Goal: Book appointment/travel/reservation

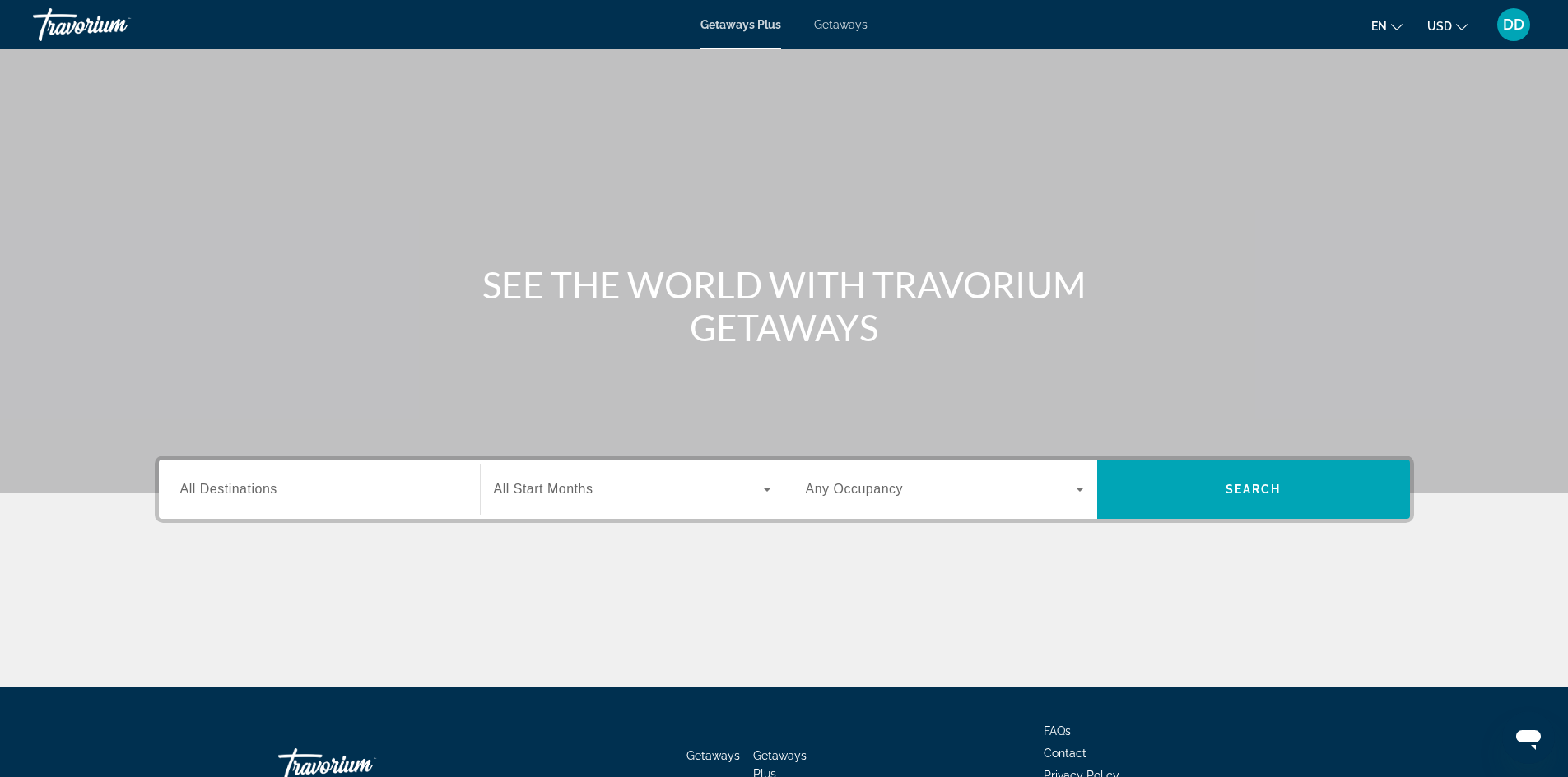
click at [440, 493] on input "Destination All Destinations" at bounding box center [319, 490] width 278 height 20
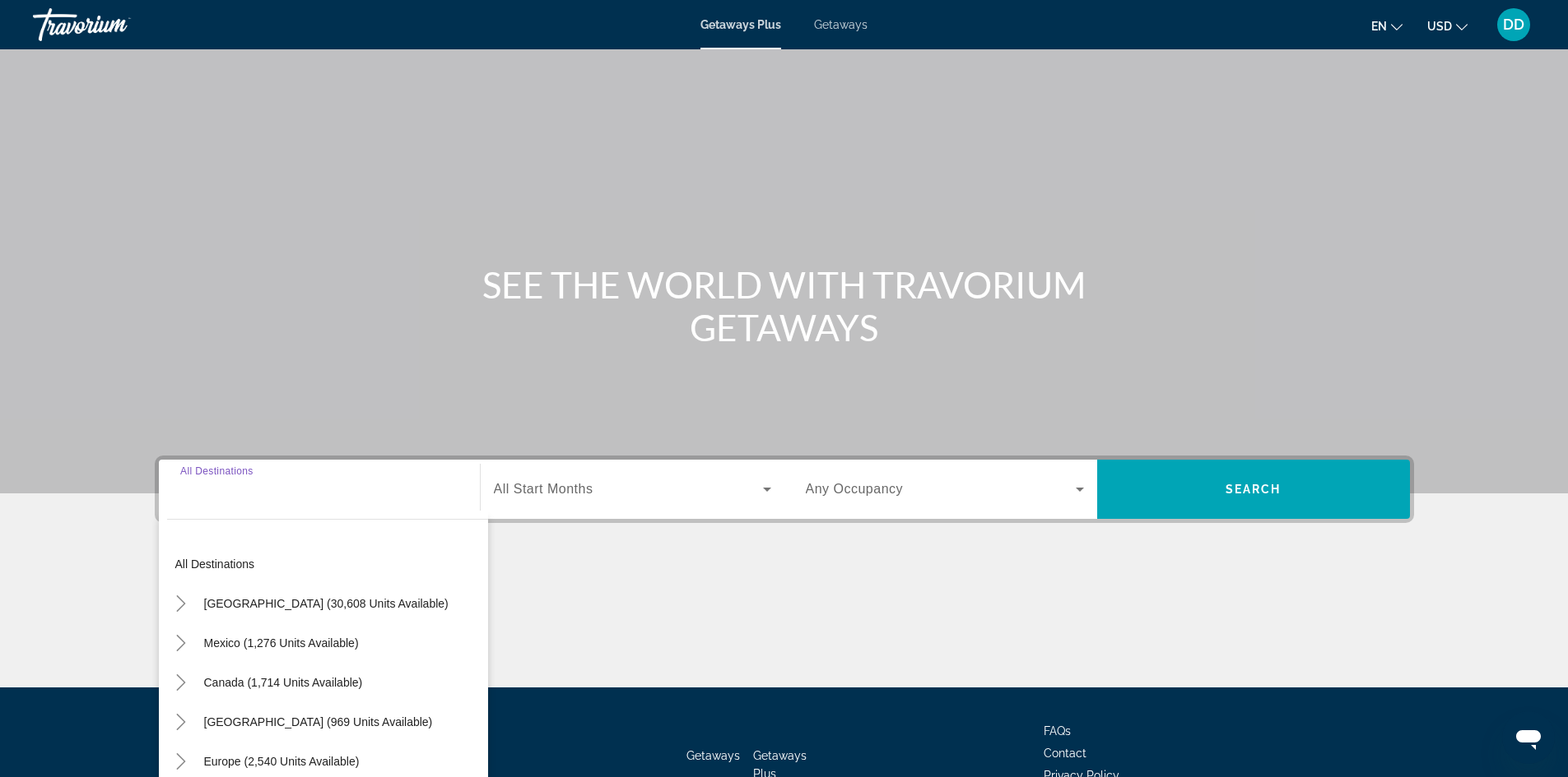
scroll to position [112, 0]
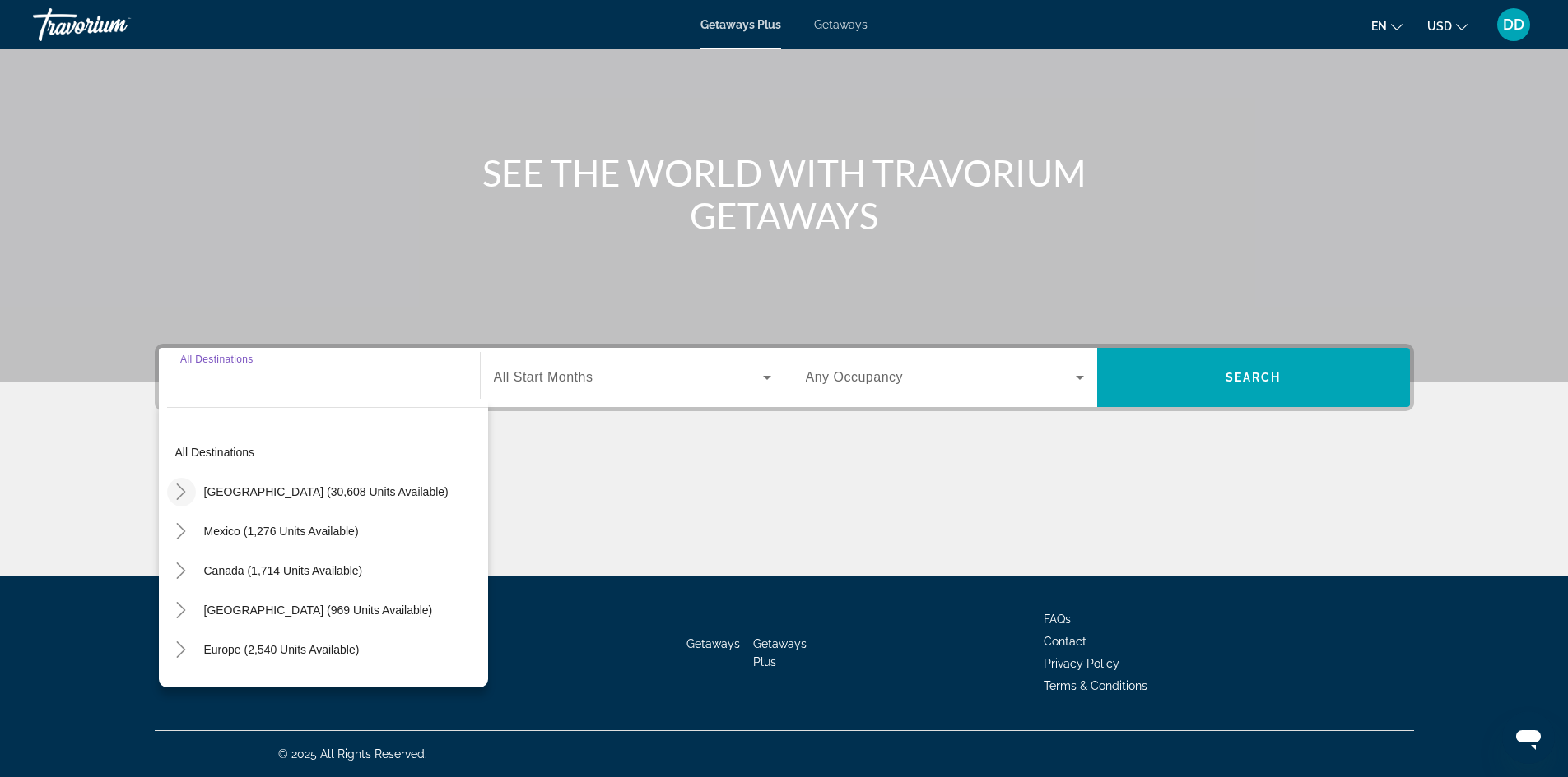
click at [177, 486] on icon "Toggle United States (30,608 units available)" at bounding box center [181, 492] width 17 height 17
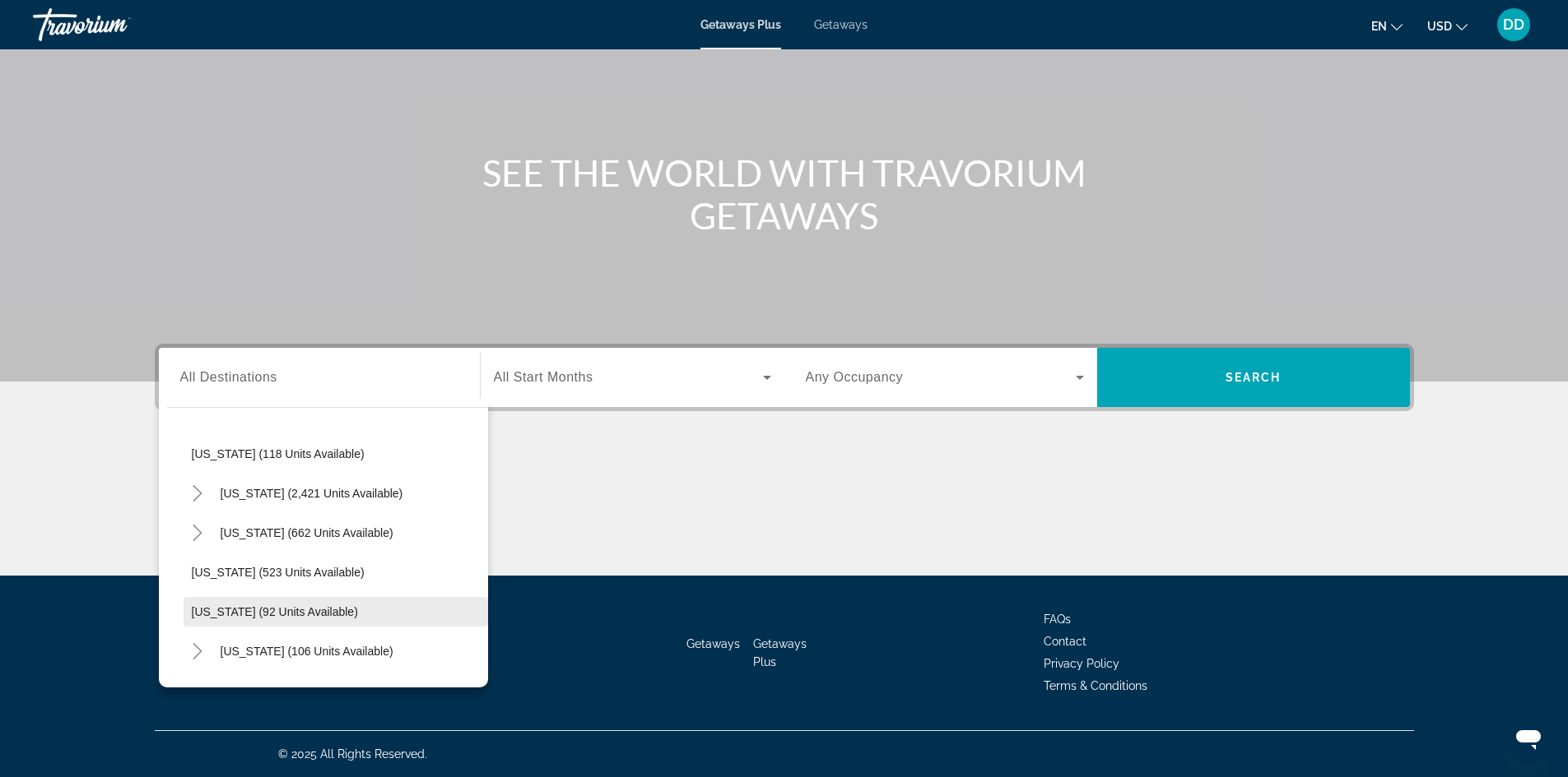
scroll to position [870, 0]
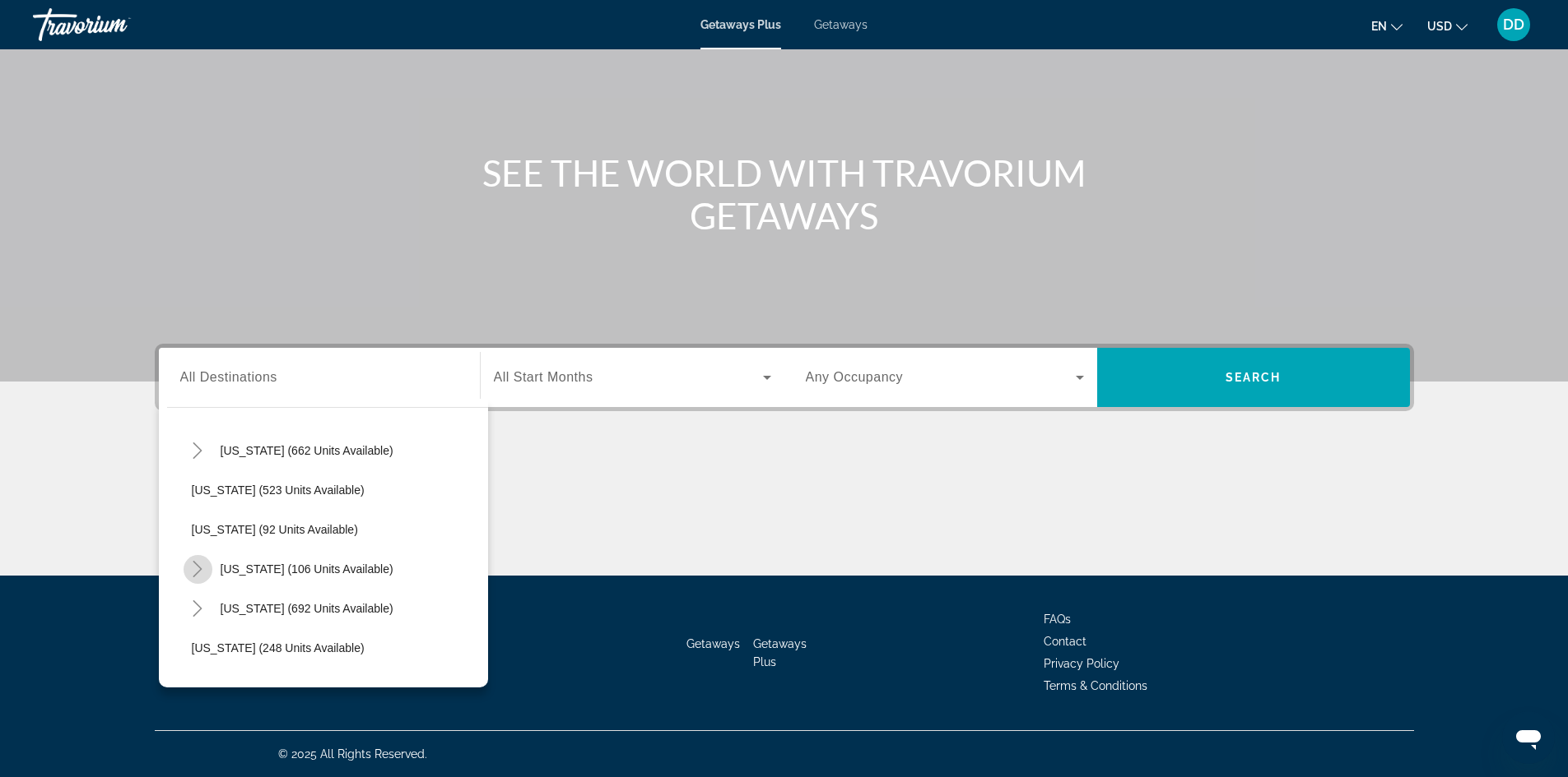
click at [202, 573] on icon "Toggle New York (106 units available)" at bounding box center [198, 570] width 17 height 17
click at [303, 490] on span "[US_STATE] (106 units available)" at bounding box center [307, 487] width 173 height 13
type input "**********"
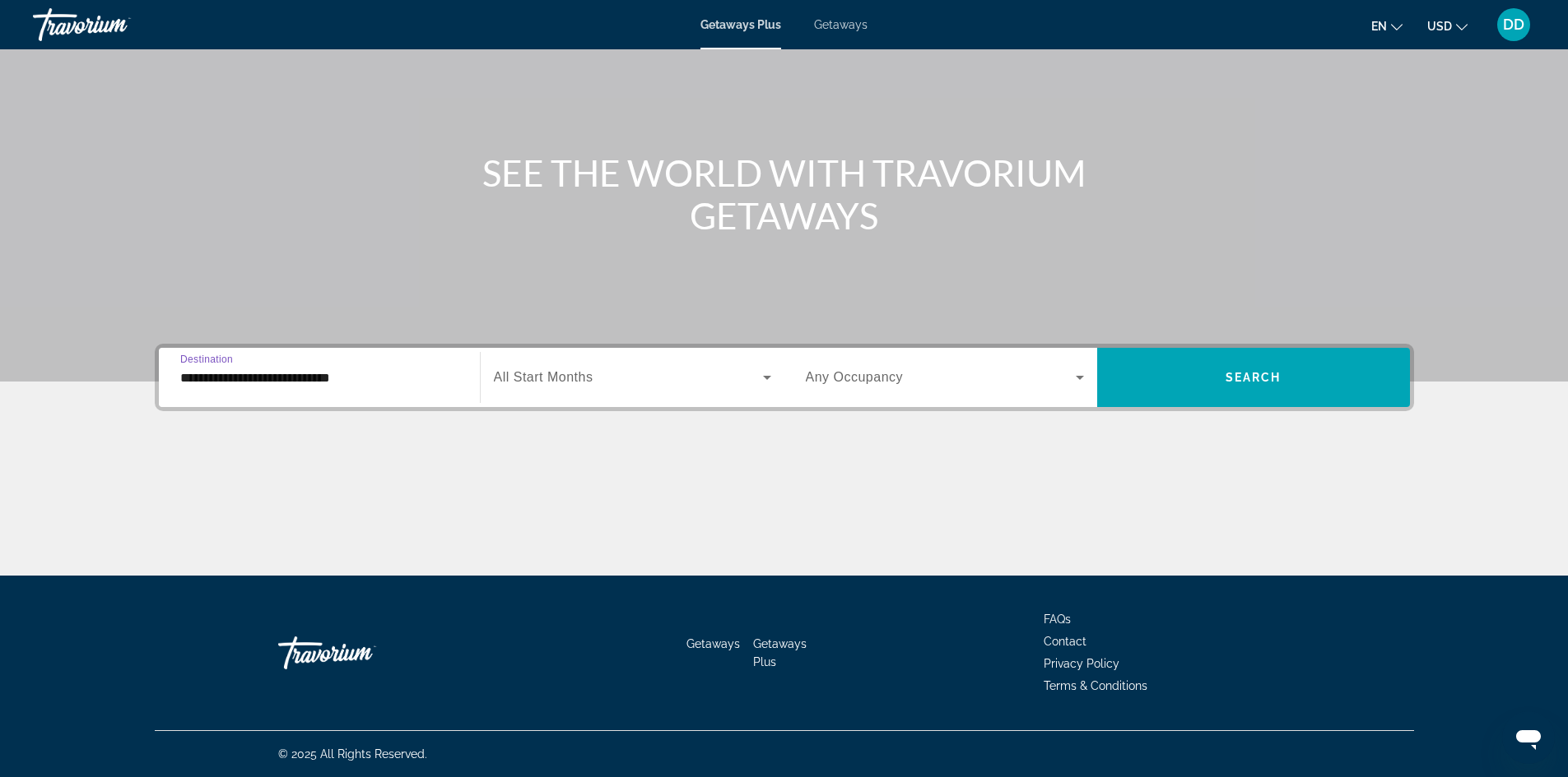
click at [576, 383] on span "All Start Months" at bounding box center [543, 376] width 100 height 14
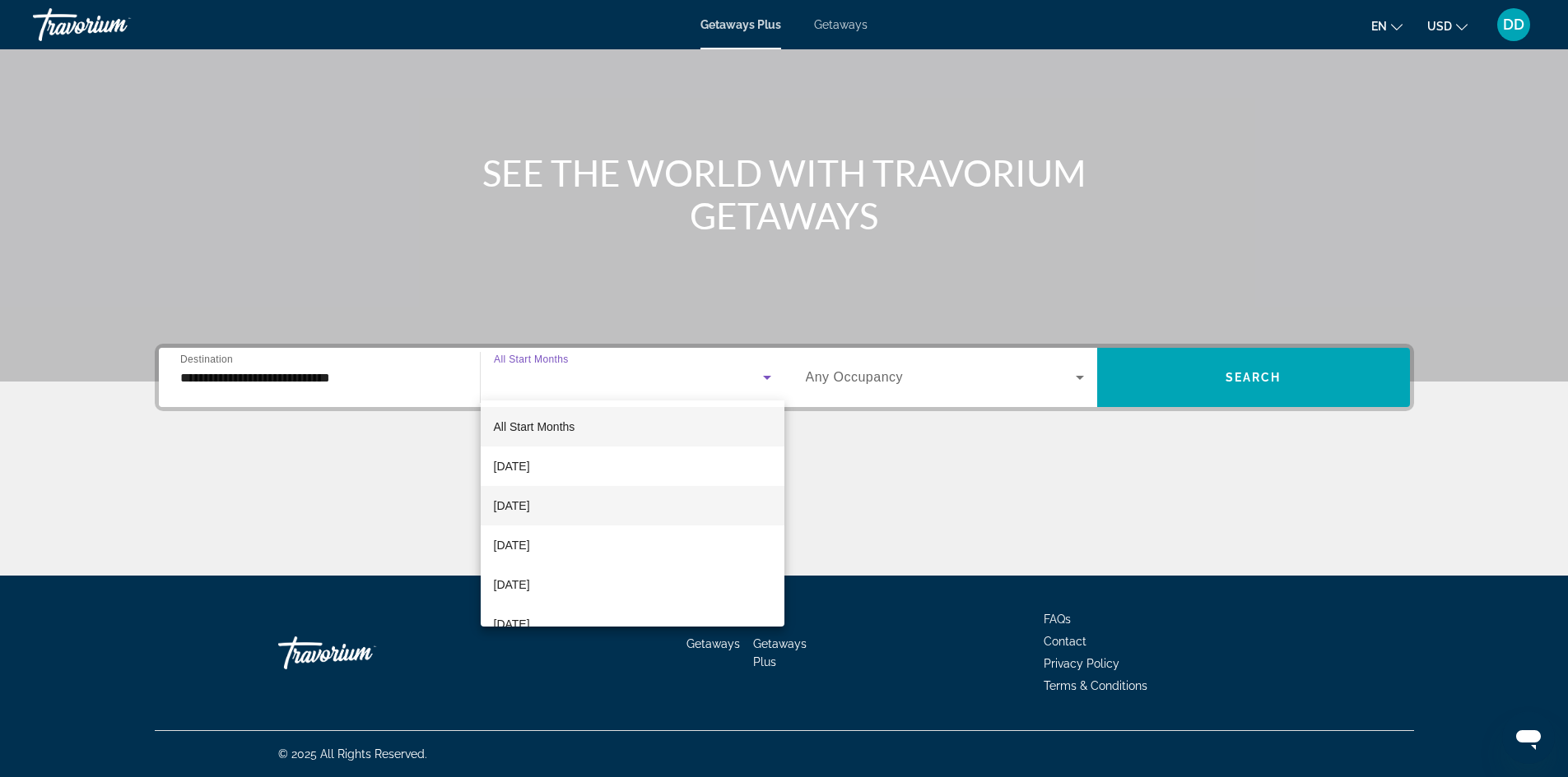
click at [530, 502] on span "[DATE]" at bounding box center [512, 506] width 36 height 20
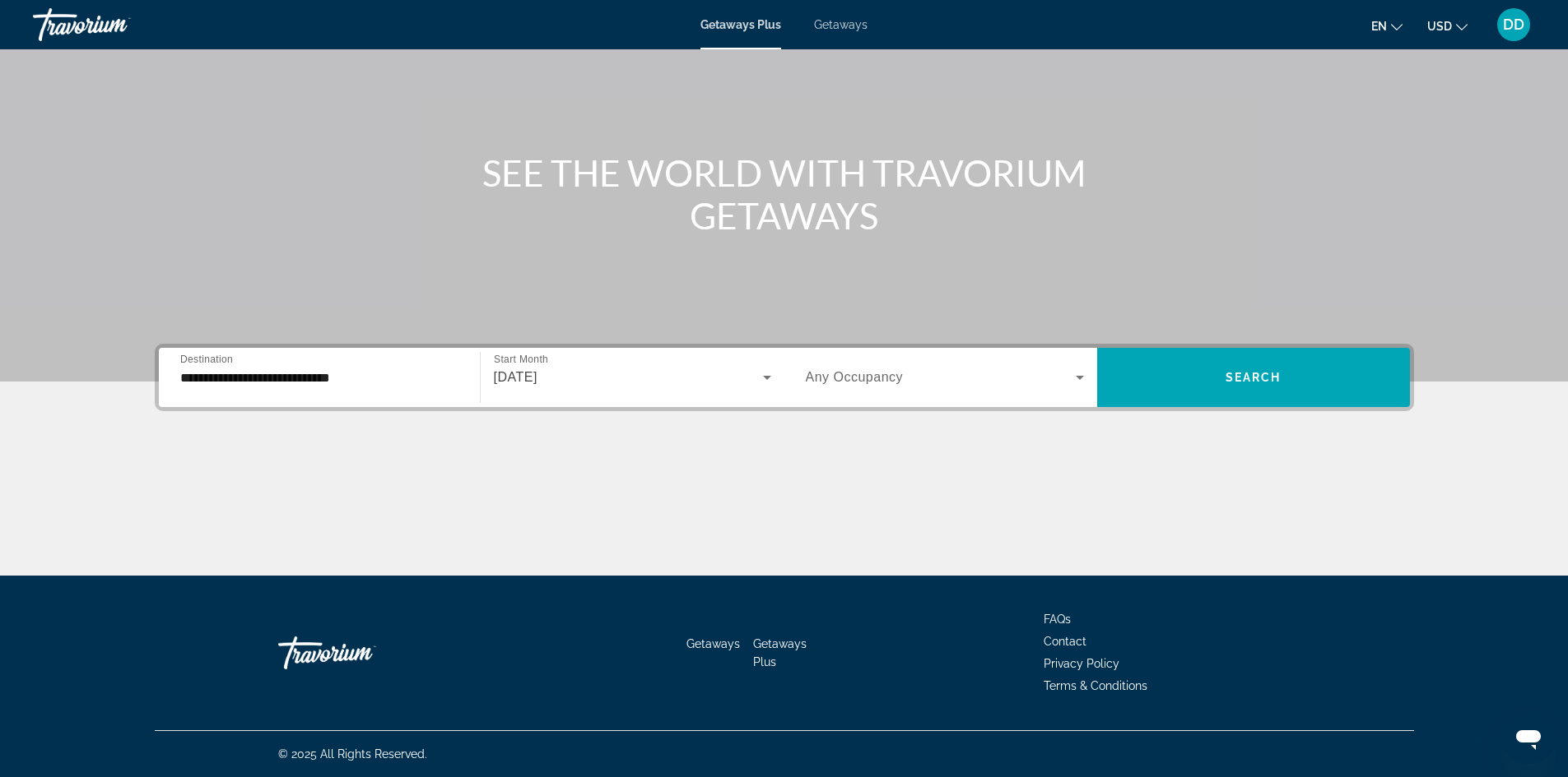
click at [876, 375] on span "Any Occupancy" at bounding box center [854, 376] width 98 height 14
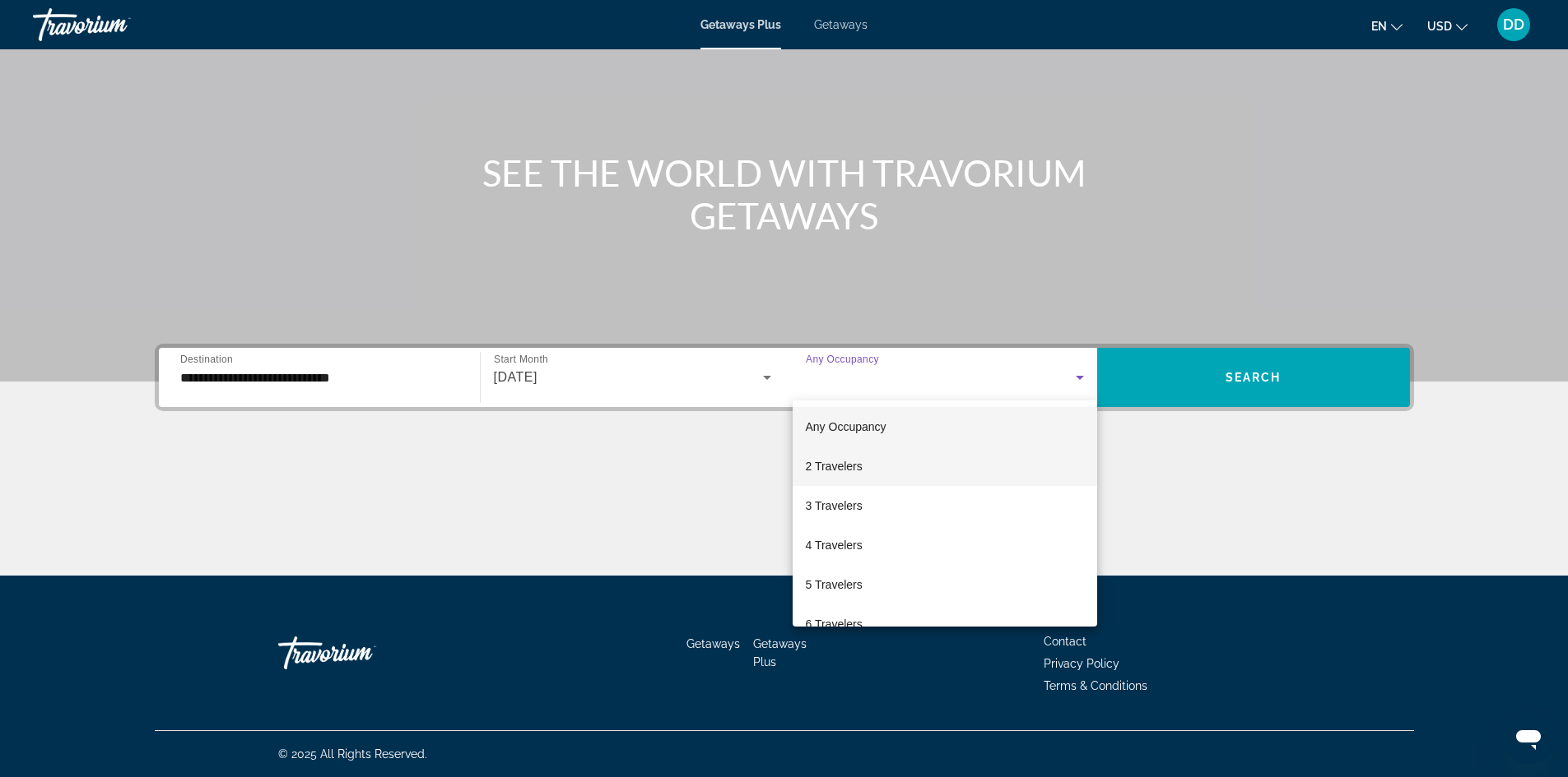
click at [858, 462] on span "2 Travelers" at bounding box center [833, 466] width 57 height 20
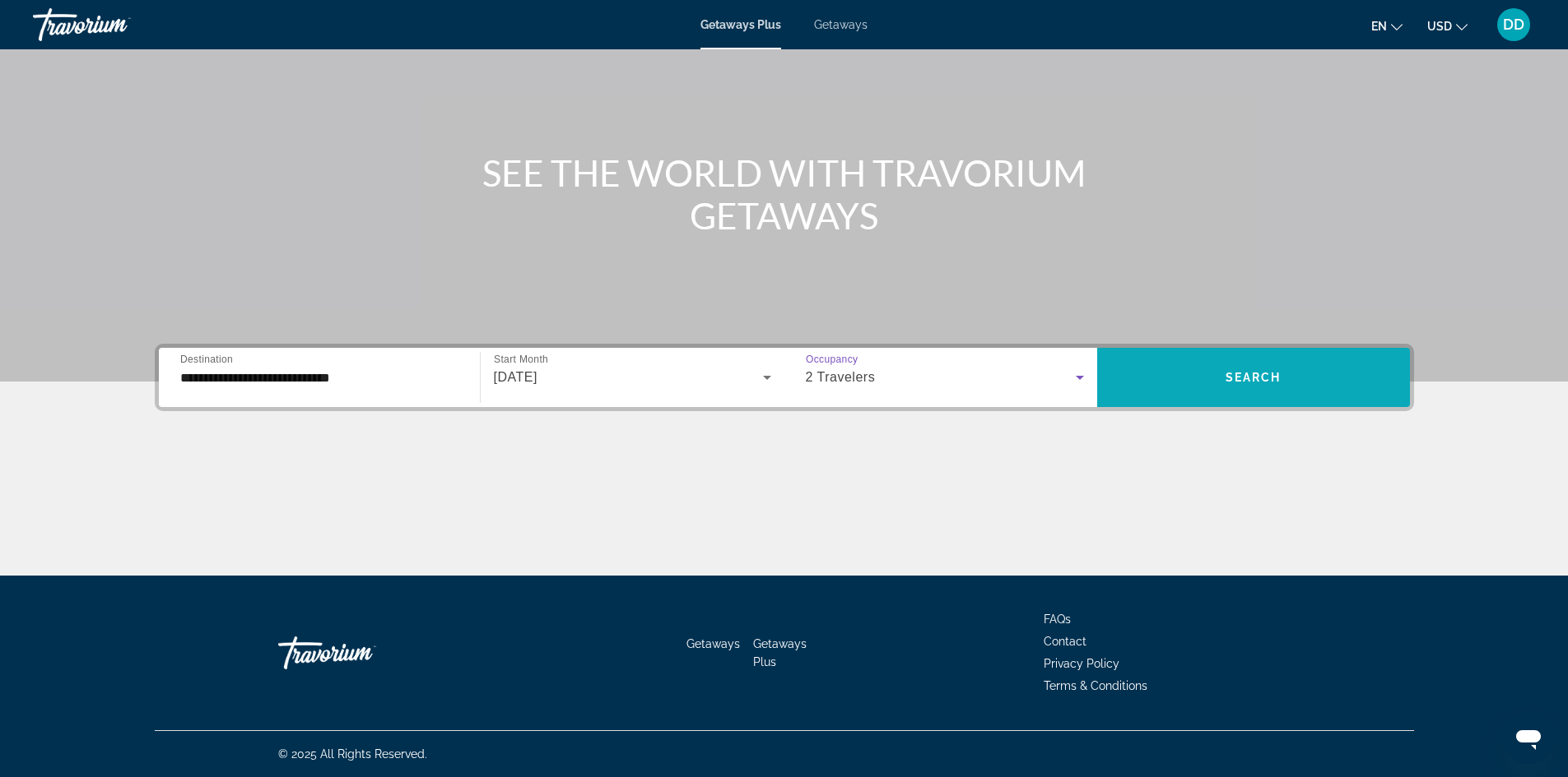
click at [1160, 375] on span "Search widget" at bounding box center [1254, 377] width 312 height 39
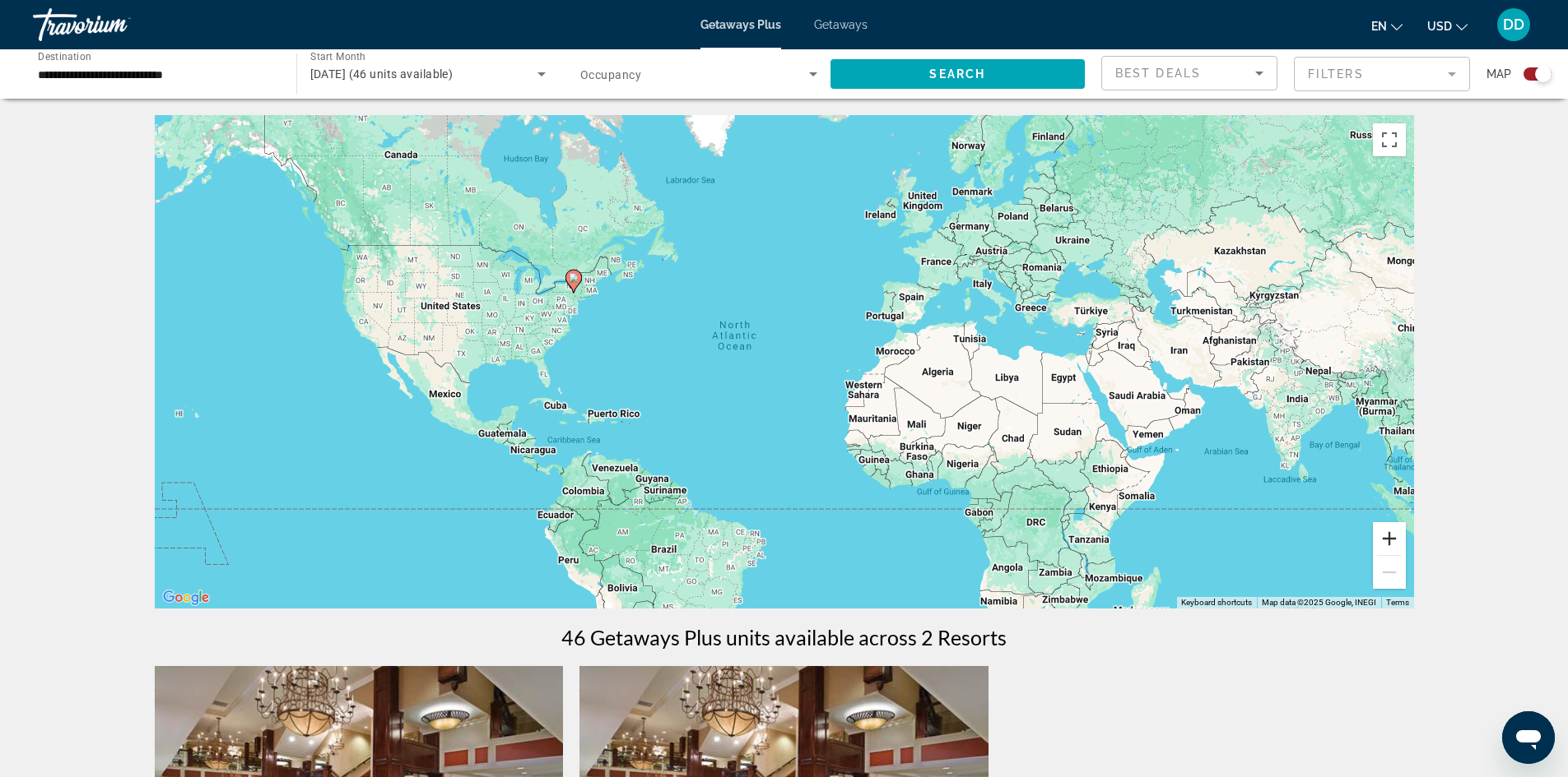
click at [1393, 533] on button "Zoom in" at bounding box center [1389, 538] width 33 height 33
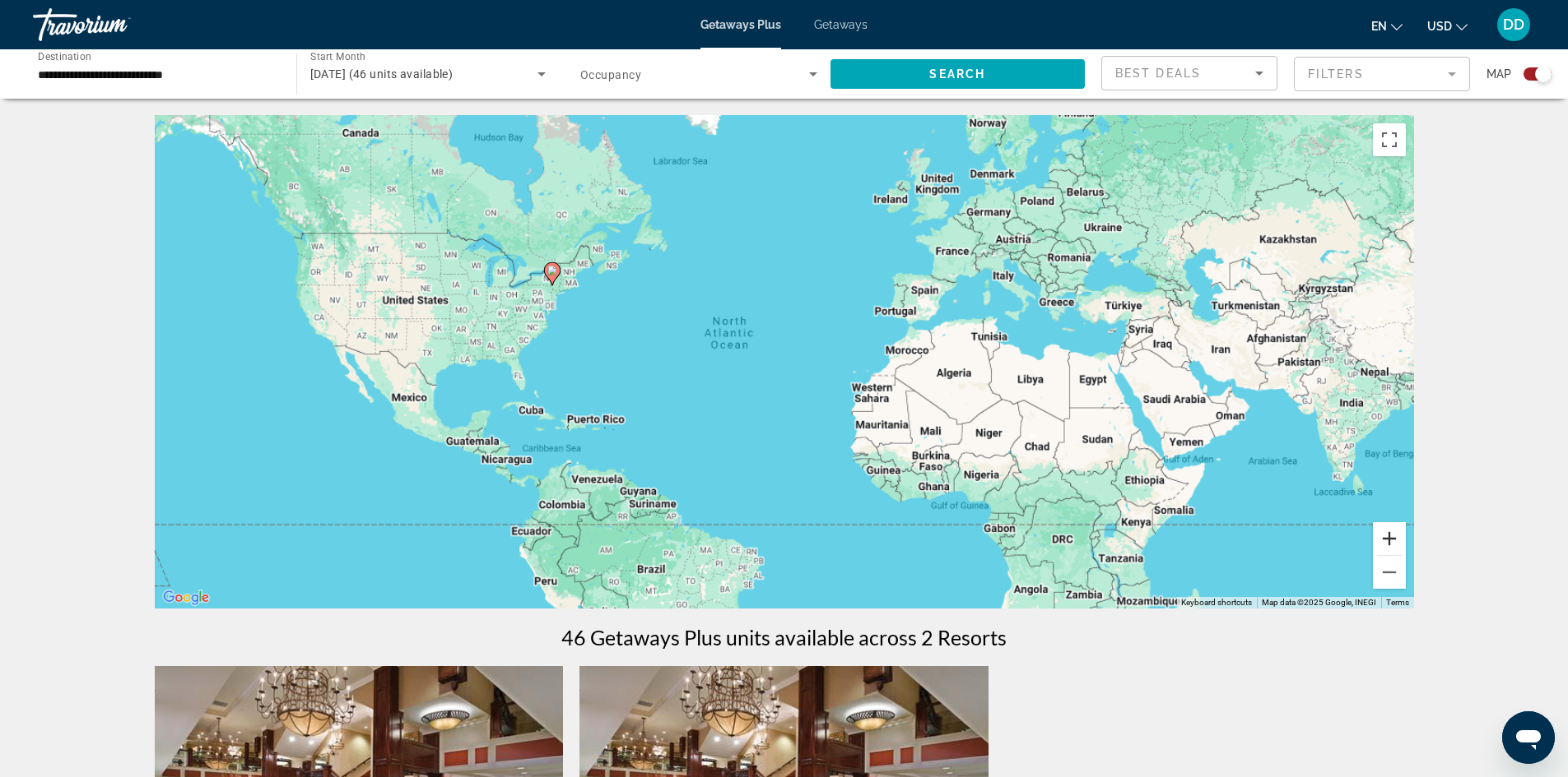
click at [1393, 533] on button "Zoom in" at bounding box center [1389, 538] width 33 height 33
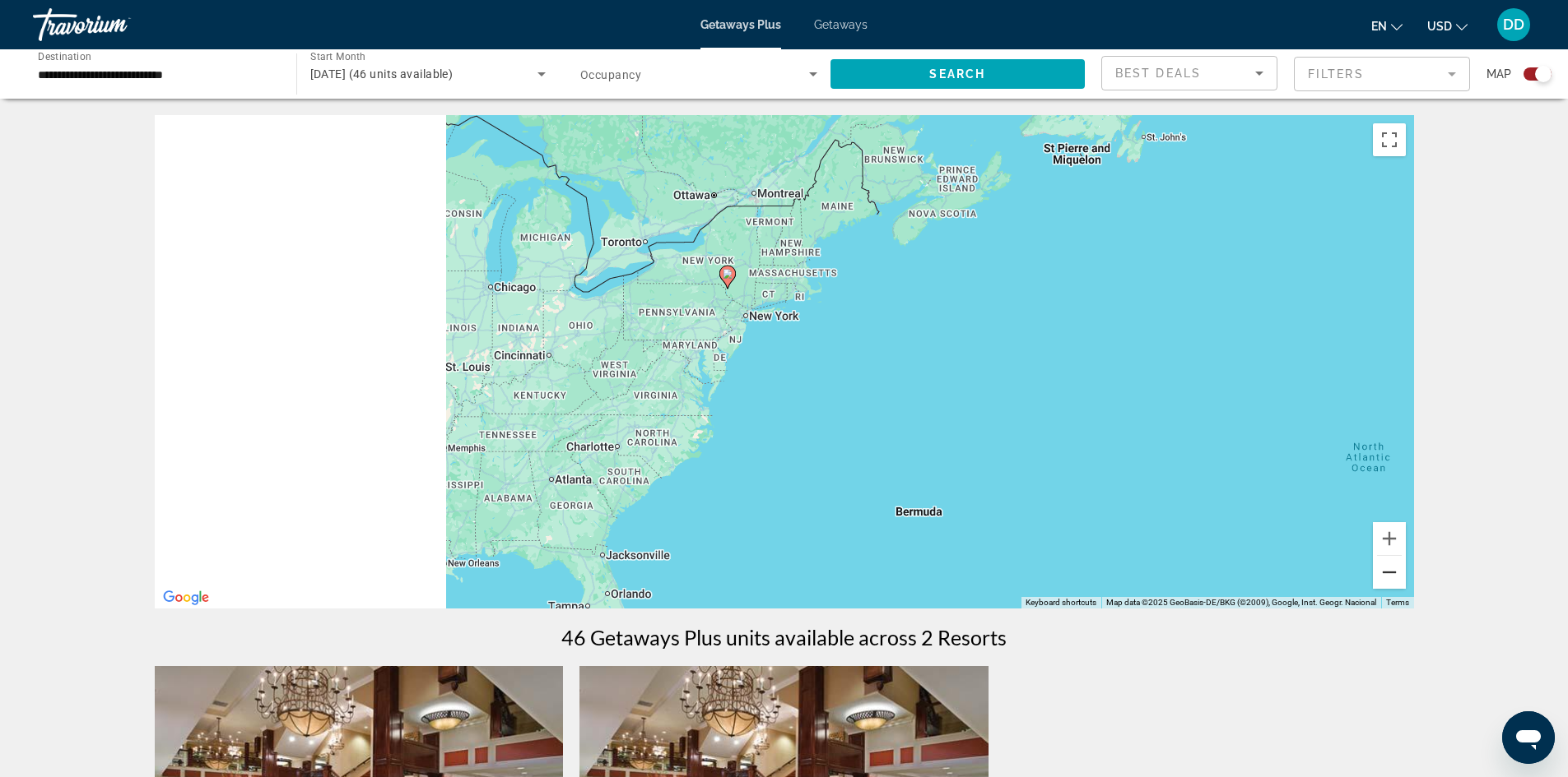
drag, startPoint x: 434, startPoint y: 305, endPoint x: 1380, endPoint y: 560, distance: 979.8
click at [1380, 560] on div "To activate drag with keyboard, press Alt + Enter. Once in keyboard drag state,…" at bounding box center [784, 362] width 1259 height 494
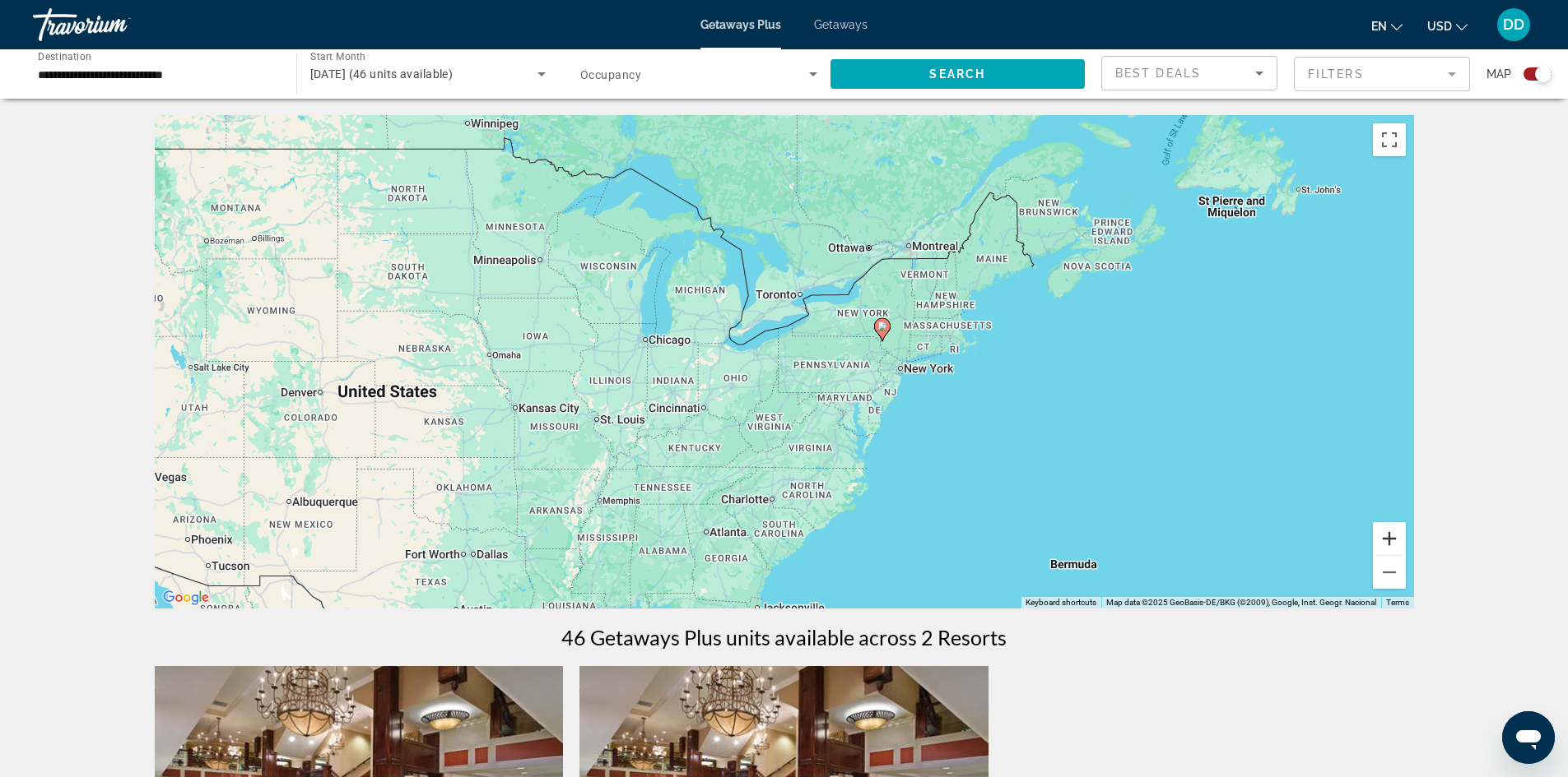
click at [1397, 541] on button "Zoom in" at bounding box center [1389, 538] width 33 height 33
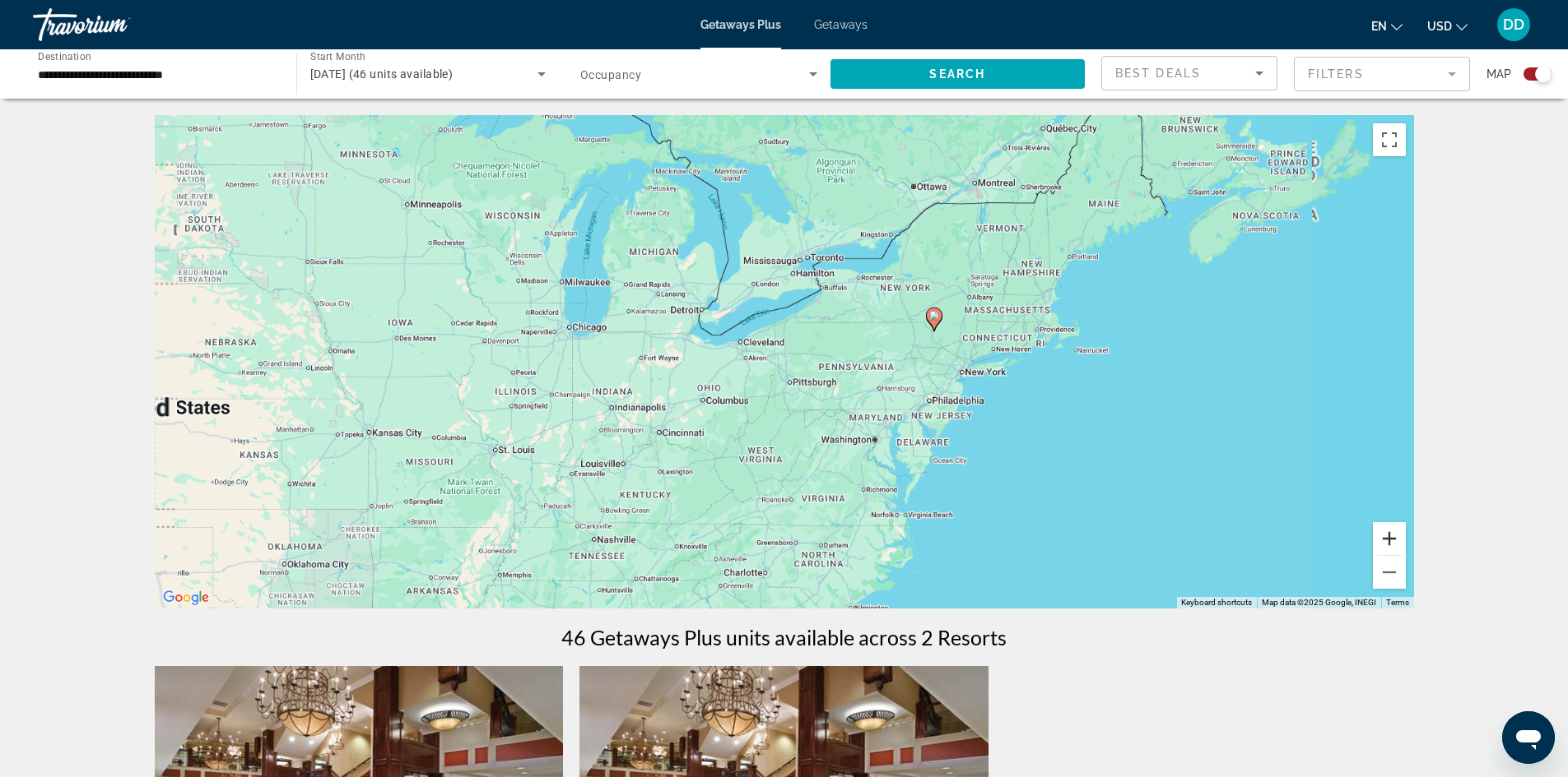
click at [1397, 541] on button "Zoom in" at bounding box center [1389, 538] width 33 height 33
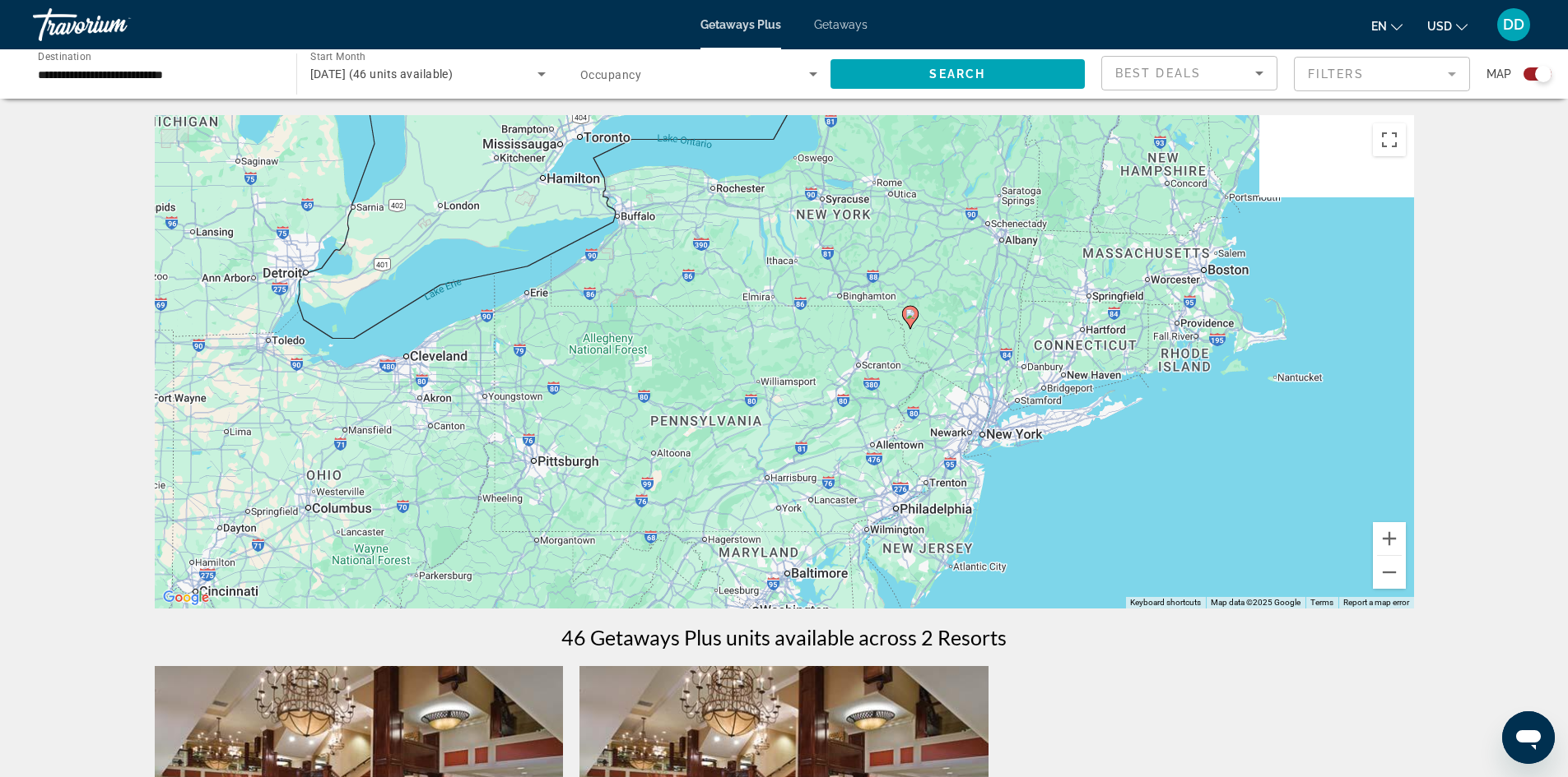
drag, startPoint x: 1149, startPoint y: 351, endPoint x: 880, endPoint y: 398, distance: 273.1
click at [880, 398] on div "To activate drag with keyboard, press Alt + Enter. Once in keyboard drag state,…" at bounding box center [784, 362] width 1259 height 494
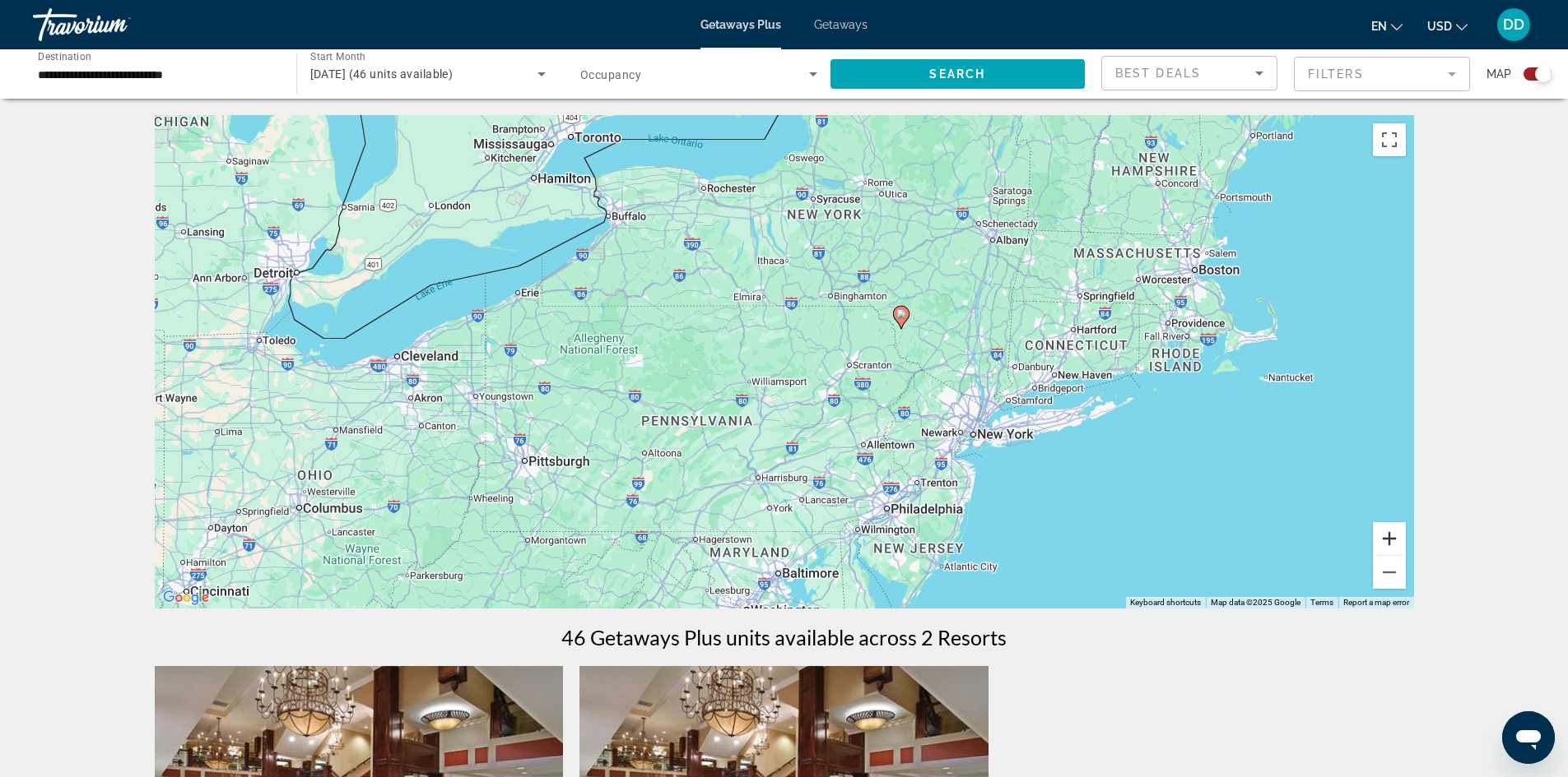
click at [1392, 533] on button "Zoom in" at bounding box center [1389, 538] width 33 height 33
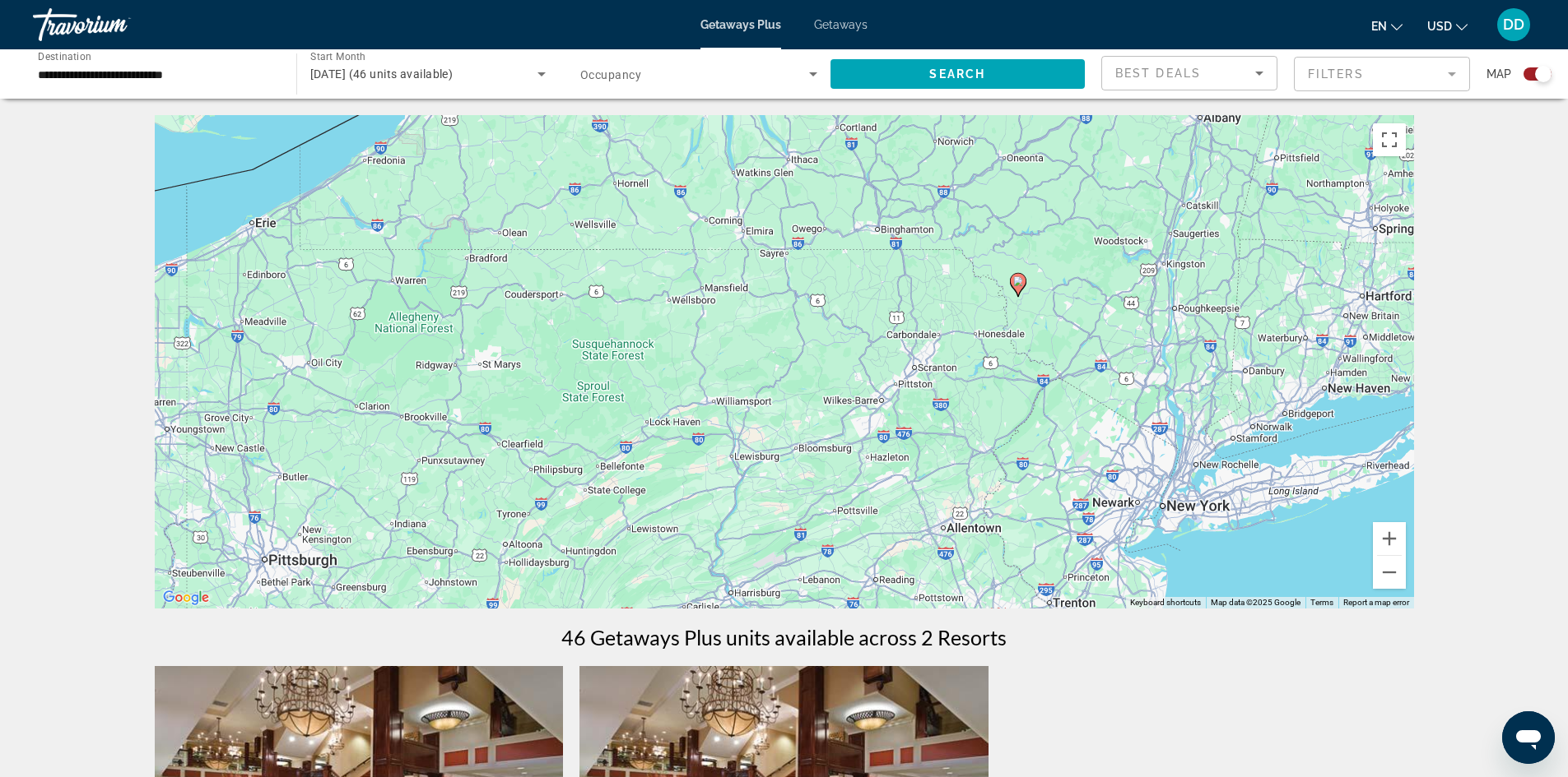
click at [831, 25] on span "Getaways" at bounding box center [841, 24] width 54 height 13
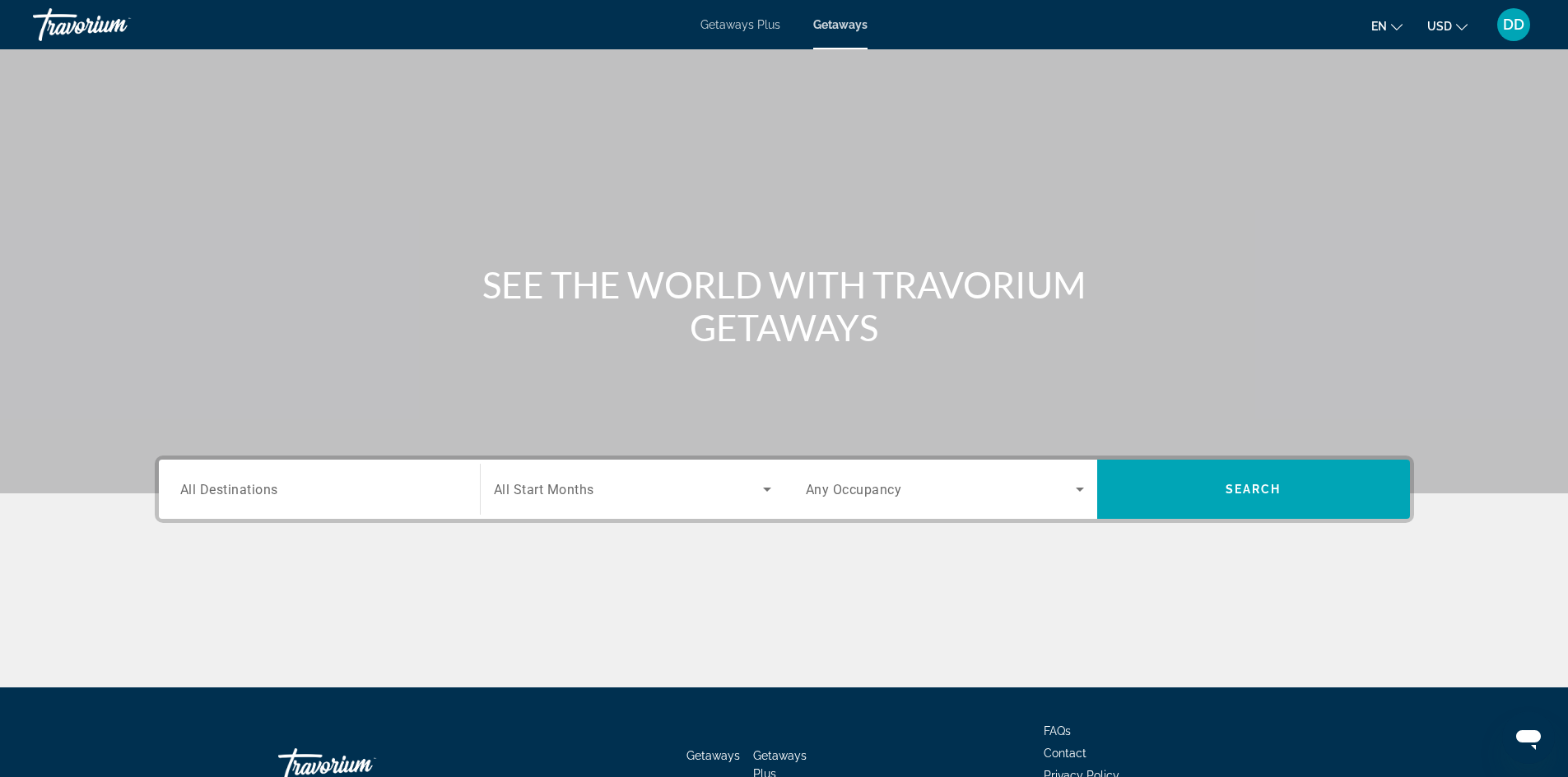
click at [223, 494] on span "All Destinations" at bounding box center [229, 489] width 98 height 16
click at [223, 494] on input "Destination All Destinations" at bounding box center [319, 490] width 278 height 20
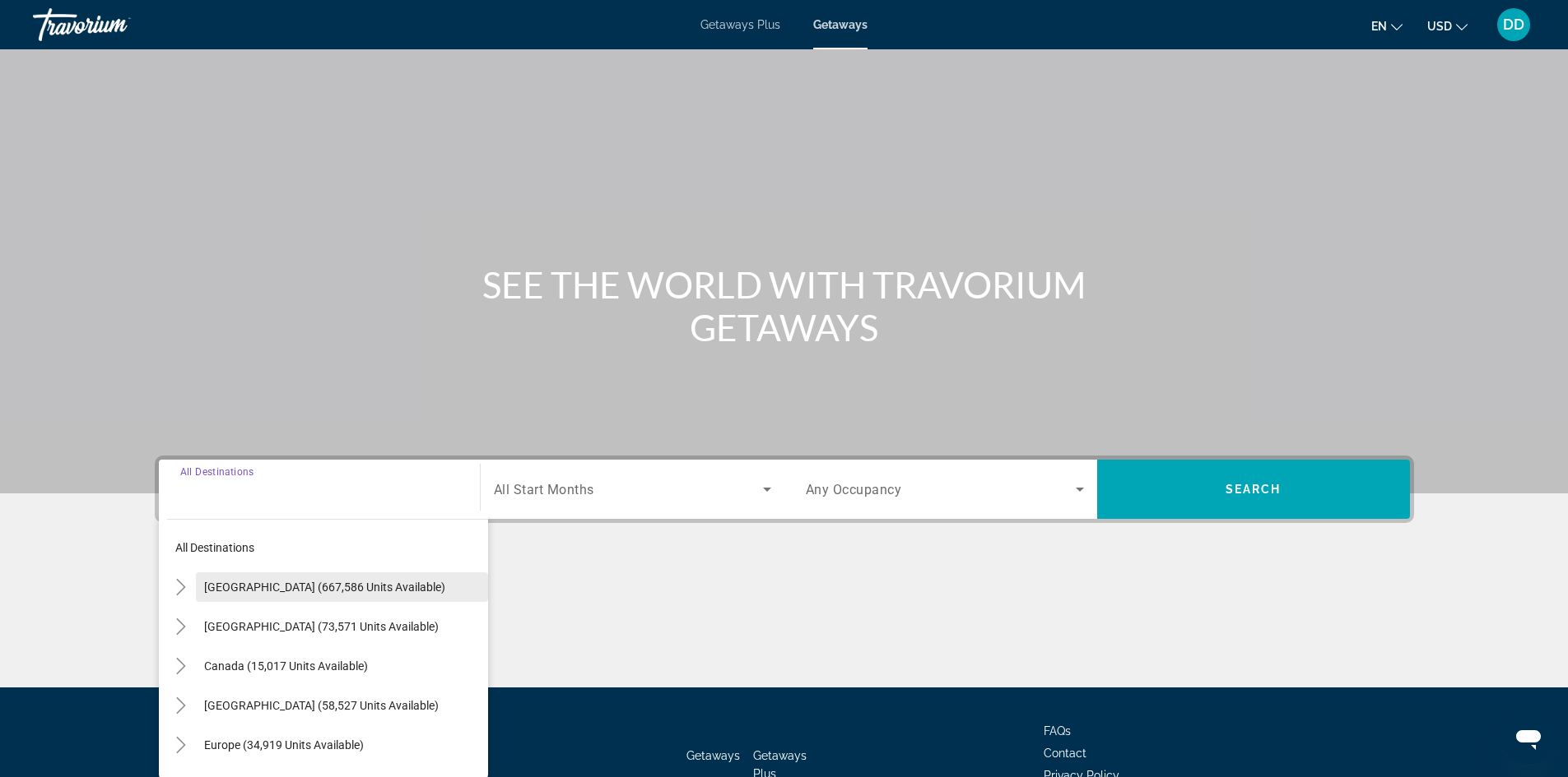
scroll to position [112, 0]
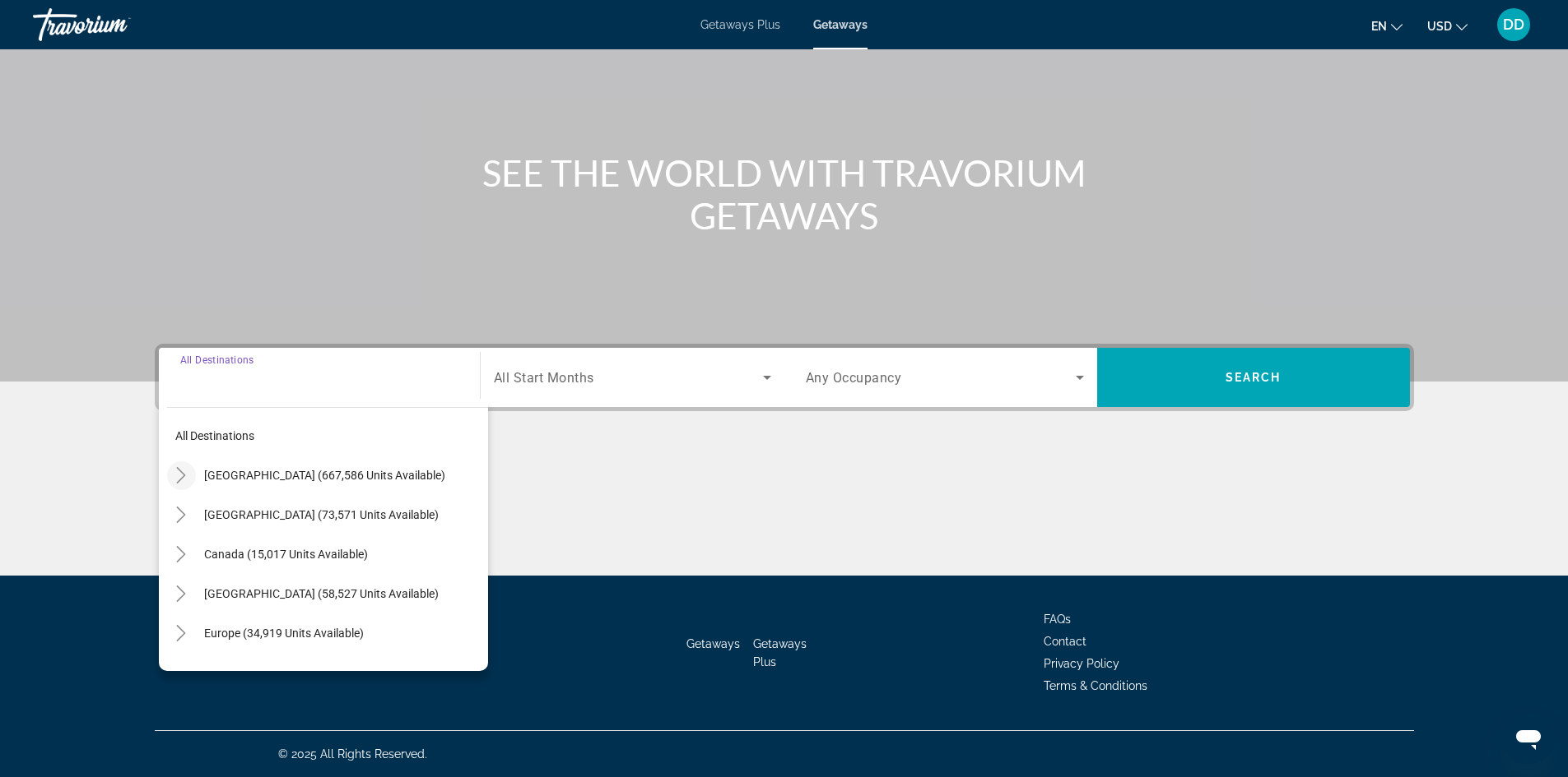
click at [185, 477] on icon "Toggle United States (667,586 units available)" at bounding box center [181, 476] width 17 height 17
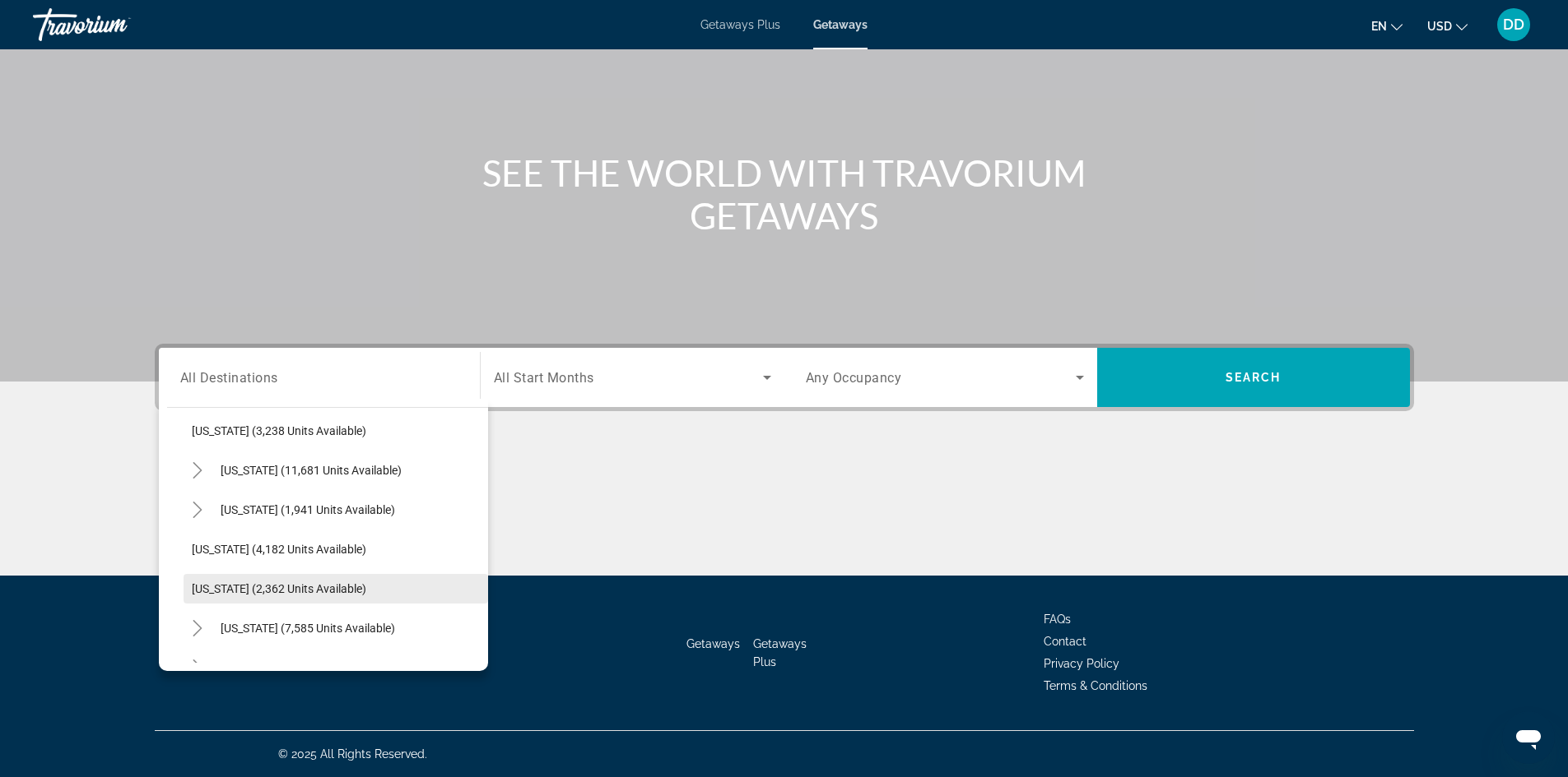
scroll to position [1034, 0]
click at [200, 540] on icon "Toggle New York (7,585 units available)" at bounding box center [198, 547] width 17 height 17
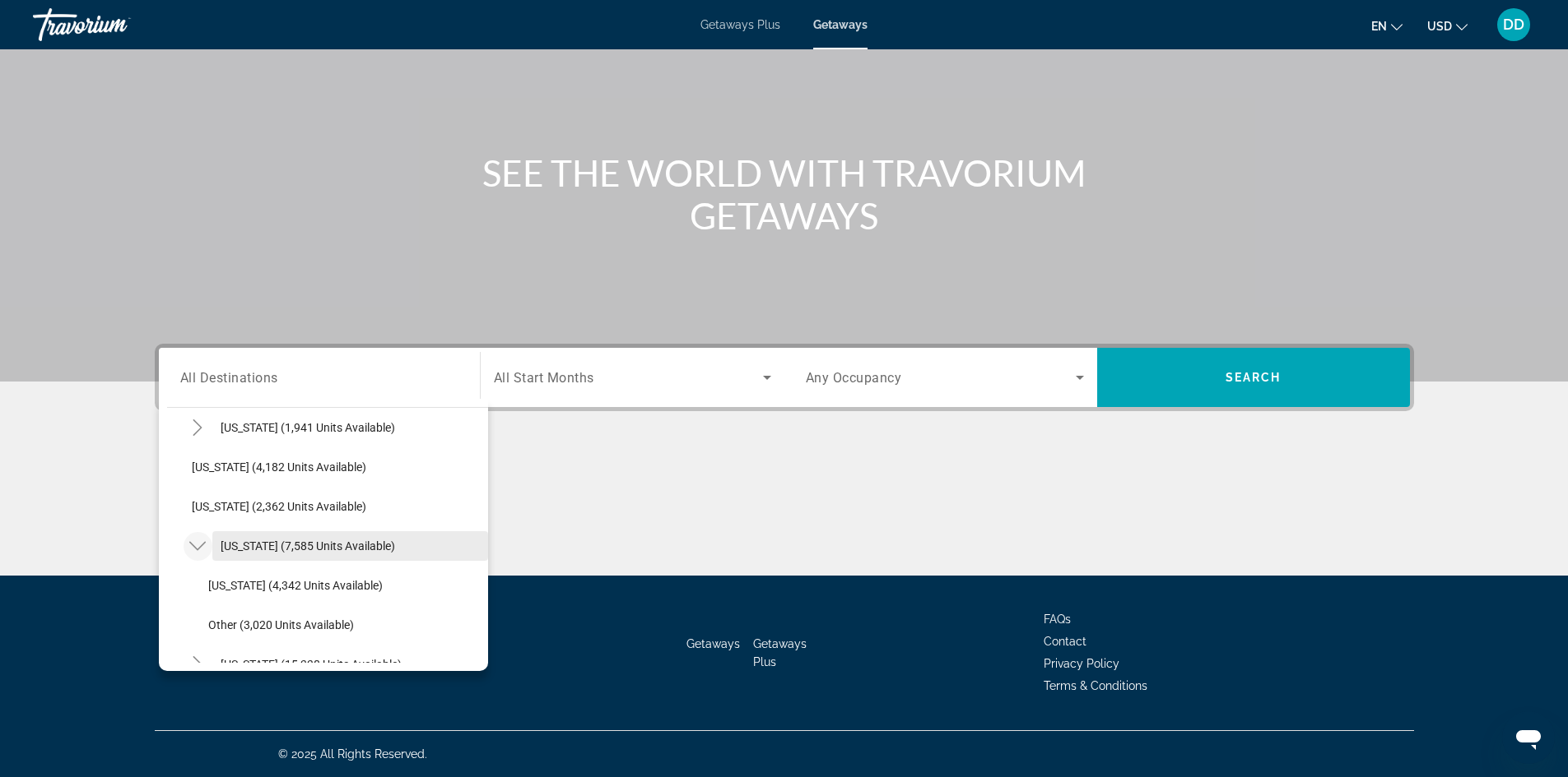
scroll to position [1117, 0]
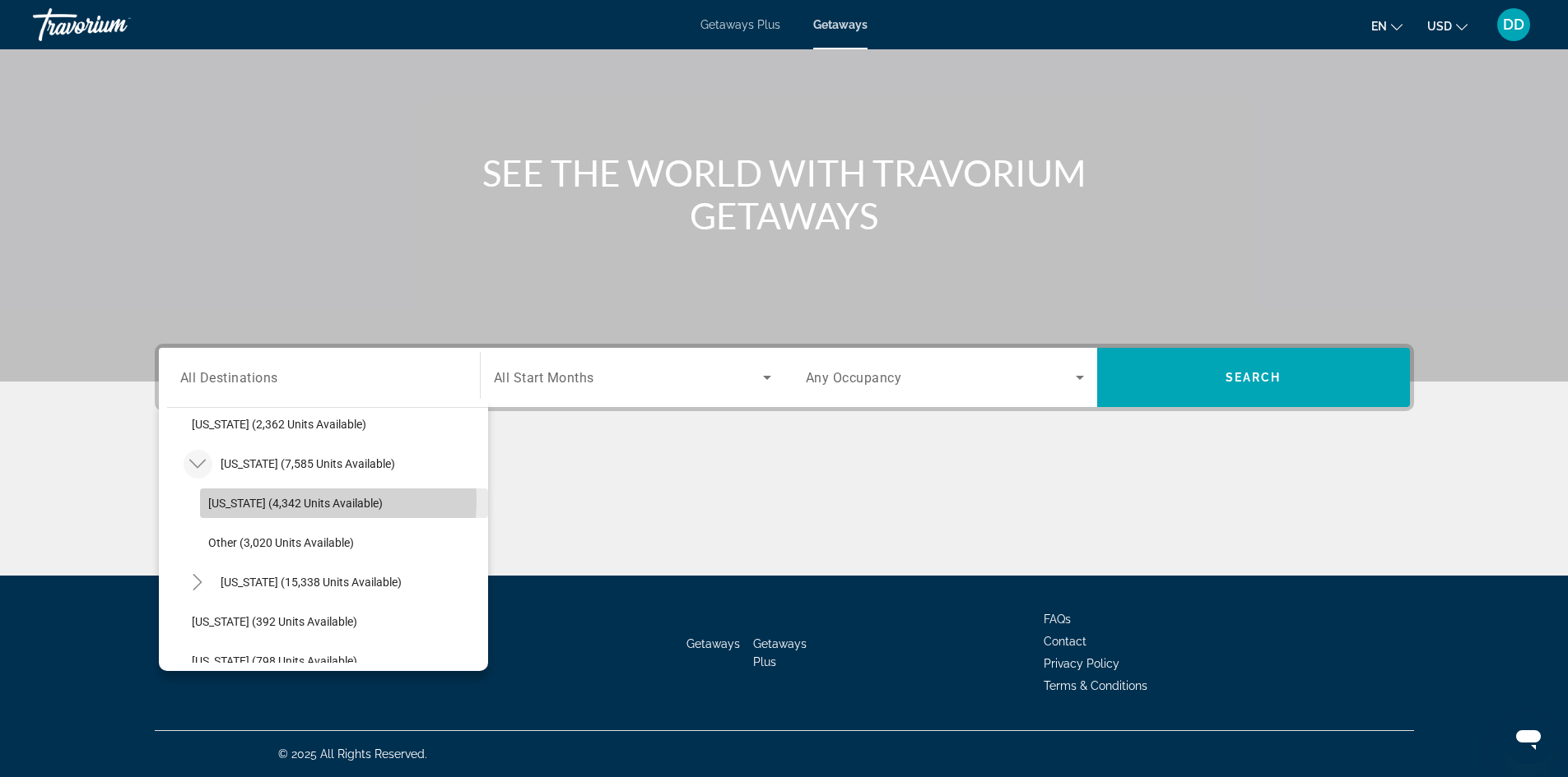
click at [270, 499] on span "[US_STATE] (4,342 units available)" at bounding box center [296, 504] width 175 height 13
type input "**********"
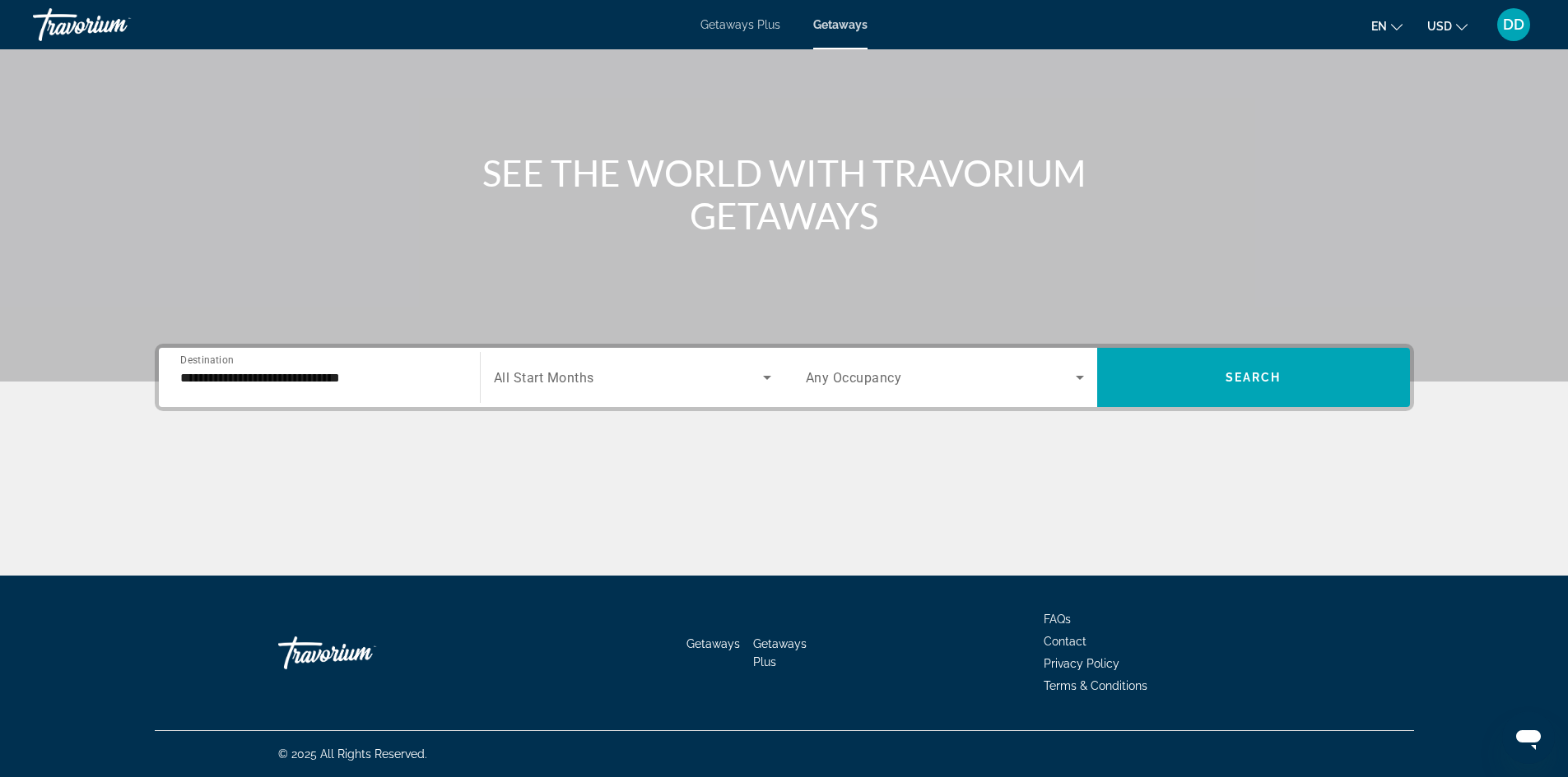
click at [534, 383] on span "All Start Months" at bounding box center [544, 377] width 100 height 16
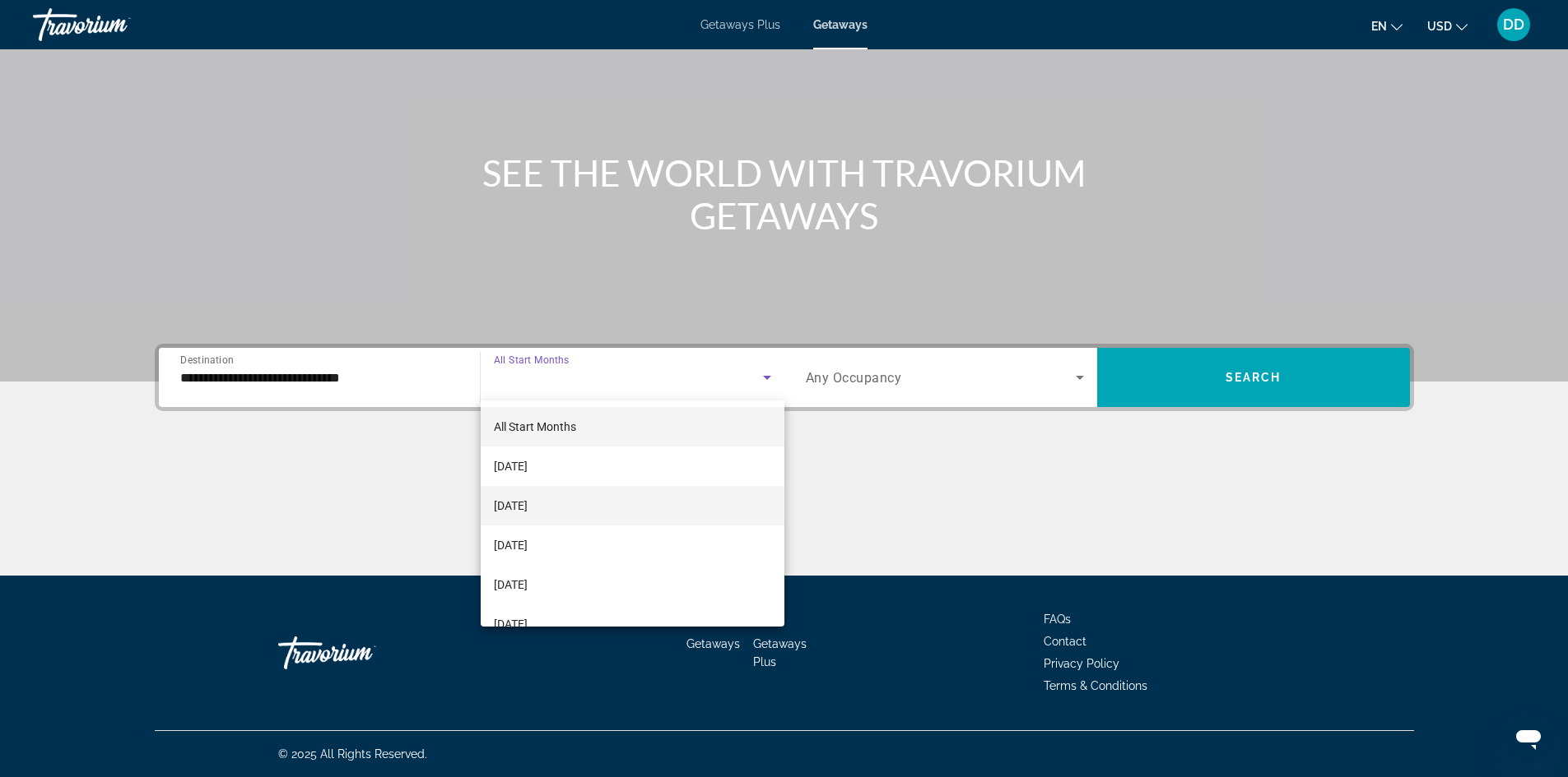
click at [527, 500] on span "[DATE]" at bounding box center [511, 506] width 33 height 20
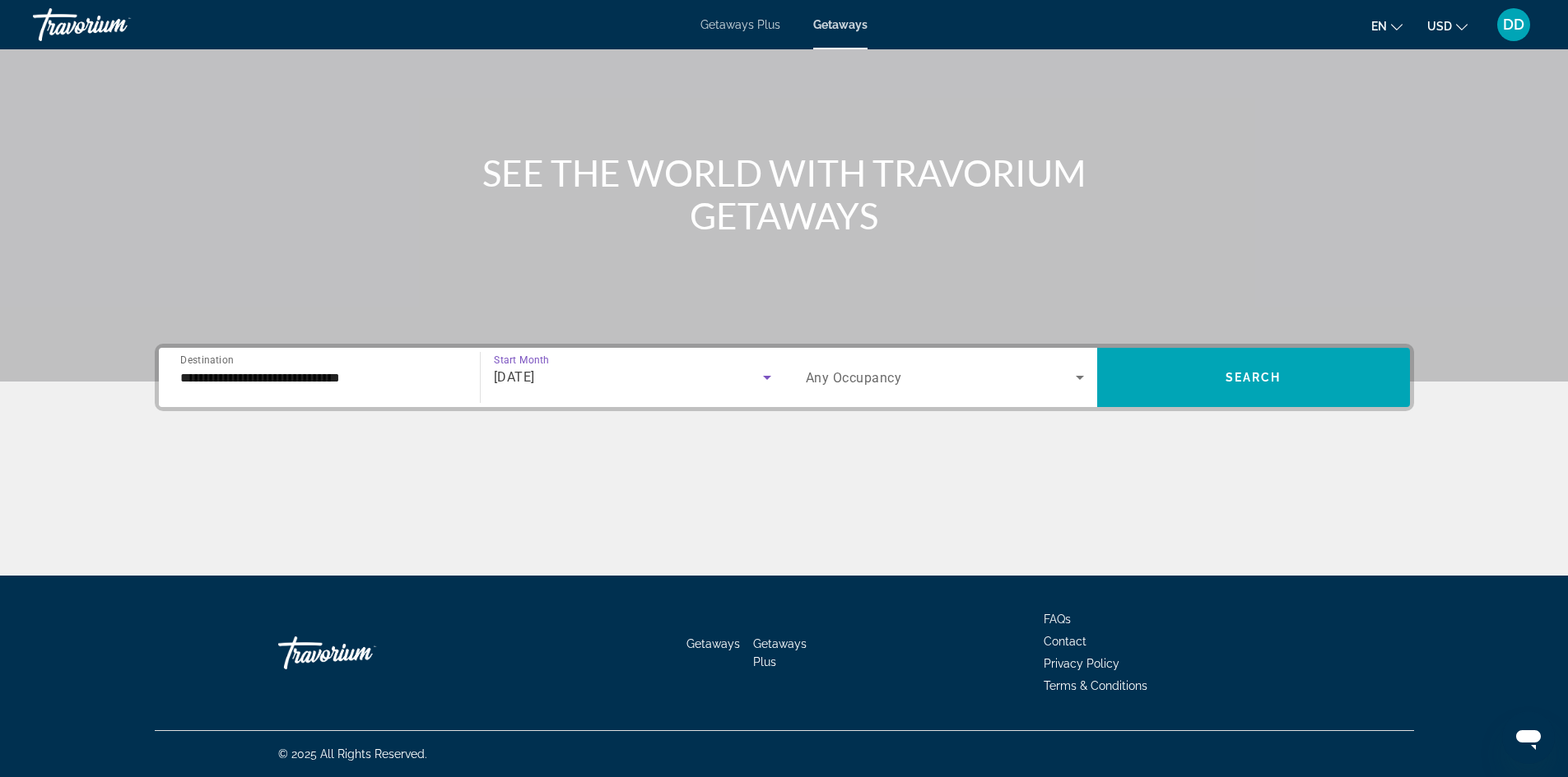
click at [816, 370] on span "Any Occupancy" at bounding box center [854, 377] width 97 height 16
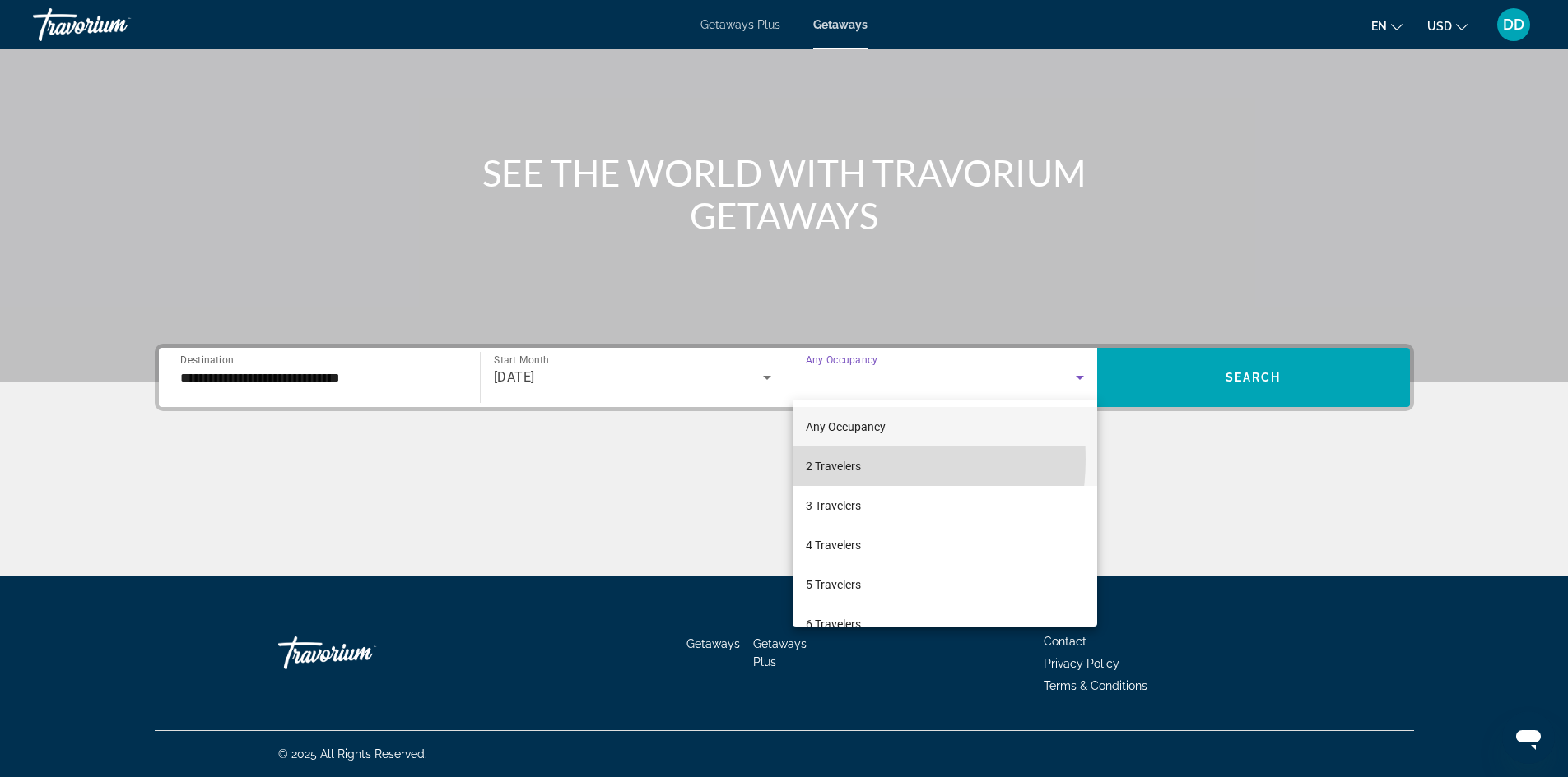
click at [831, 459] on span "2 Travelers" at bounding box center [832, 466] width 55 height 20
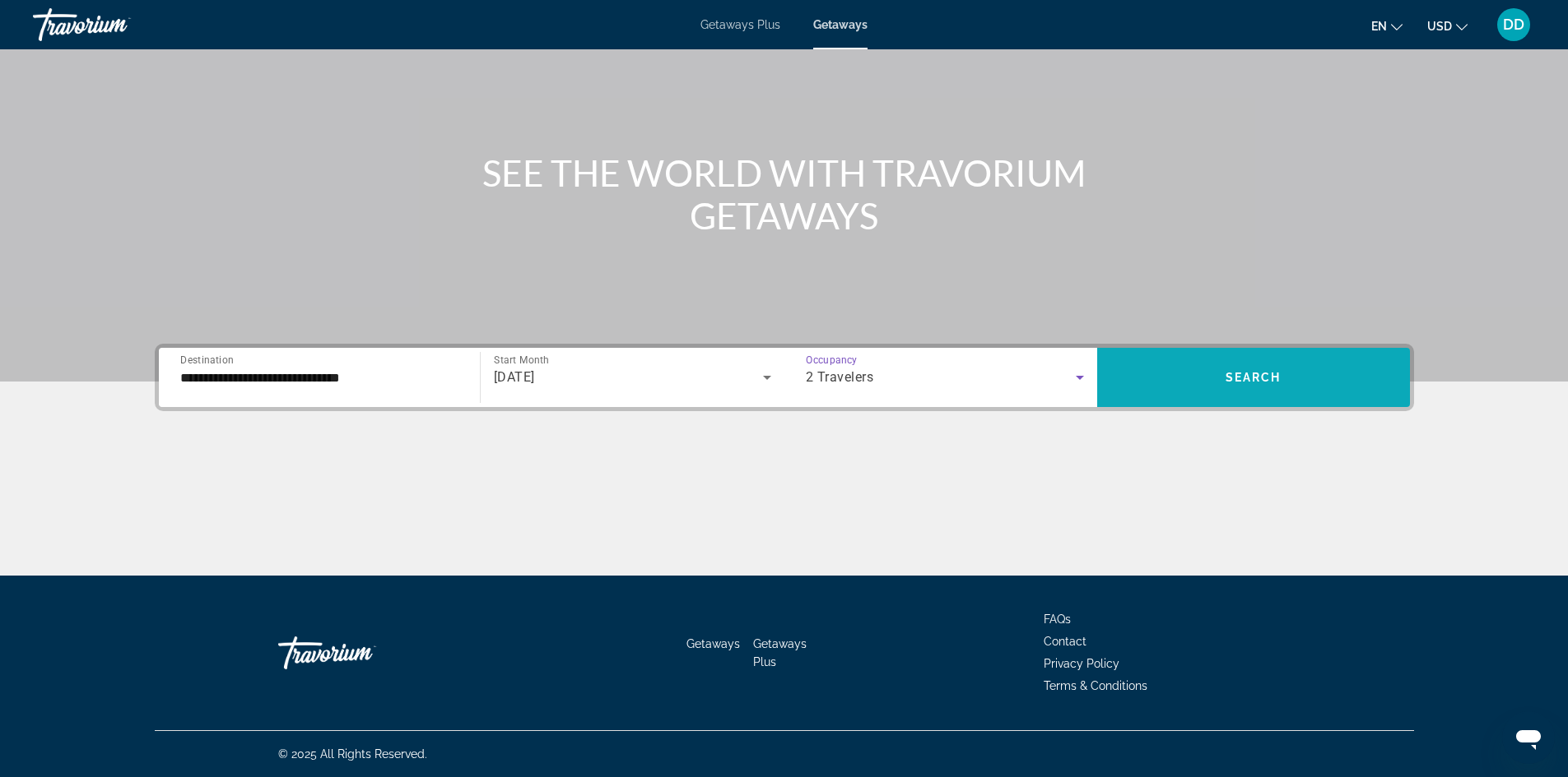
click at [1291, 371] on span "Search widget" at bounding box center [1254, 377] width 312 height 39
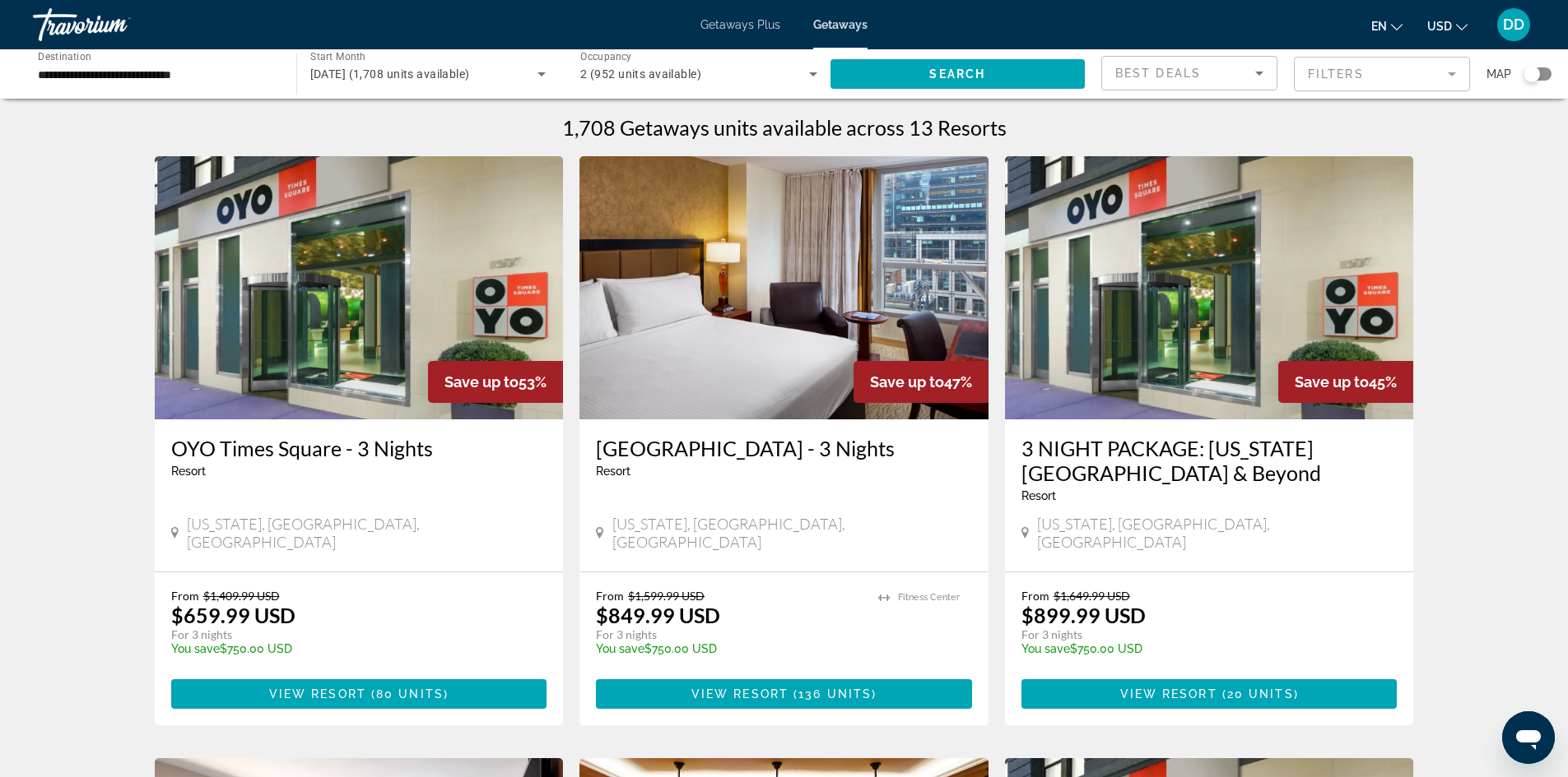
click at [392, 454] on h3 "OYO Times Square - 3 Nights" at bounding box center [359, 448] width 376 height 25
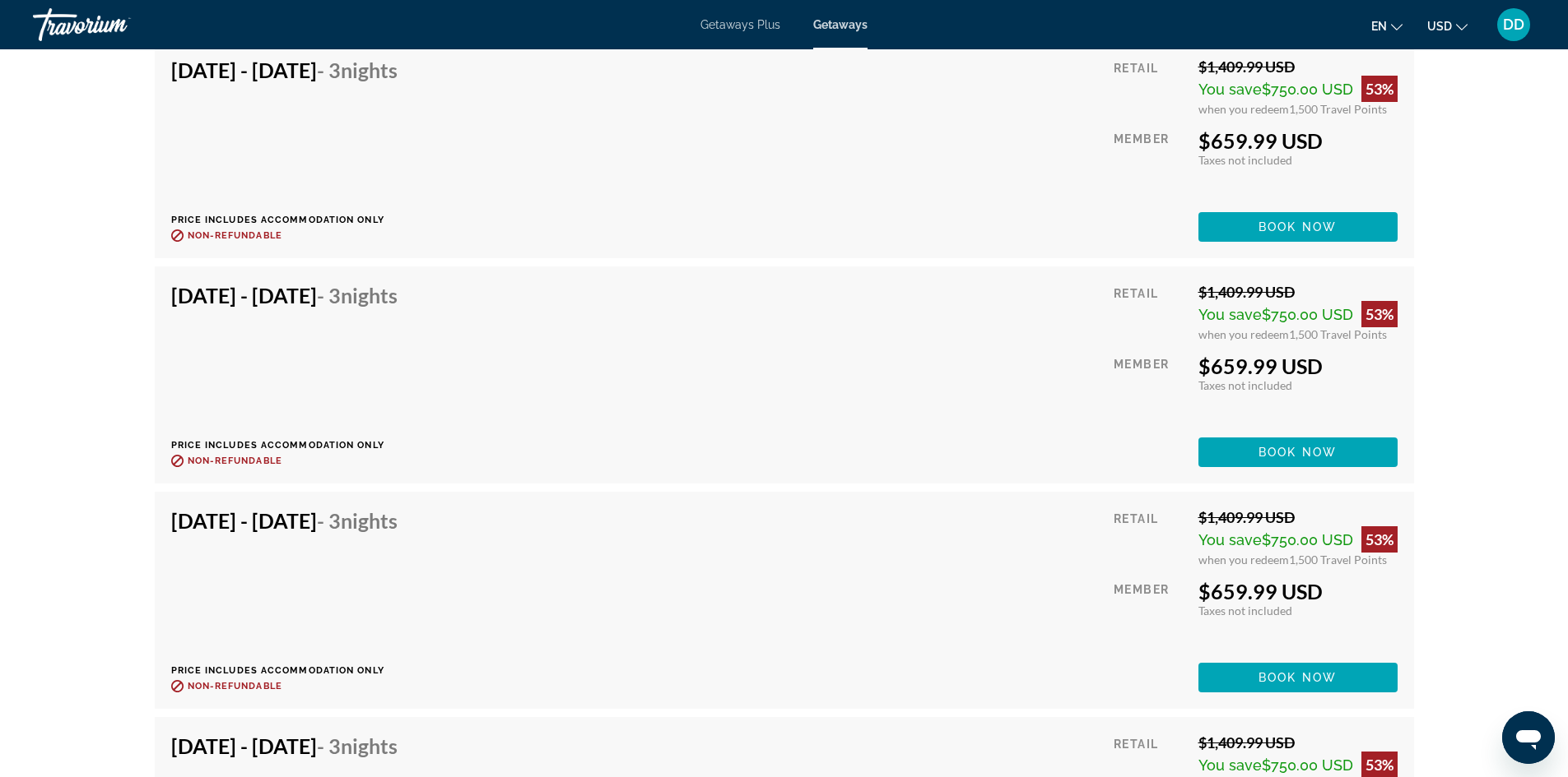
scroll to position [4194, 0]
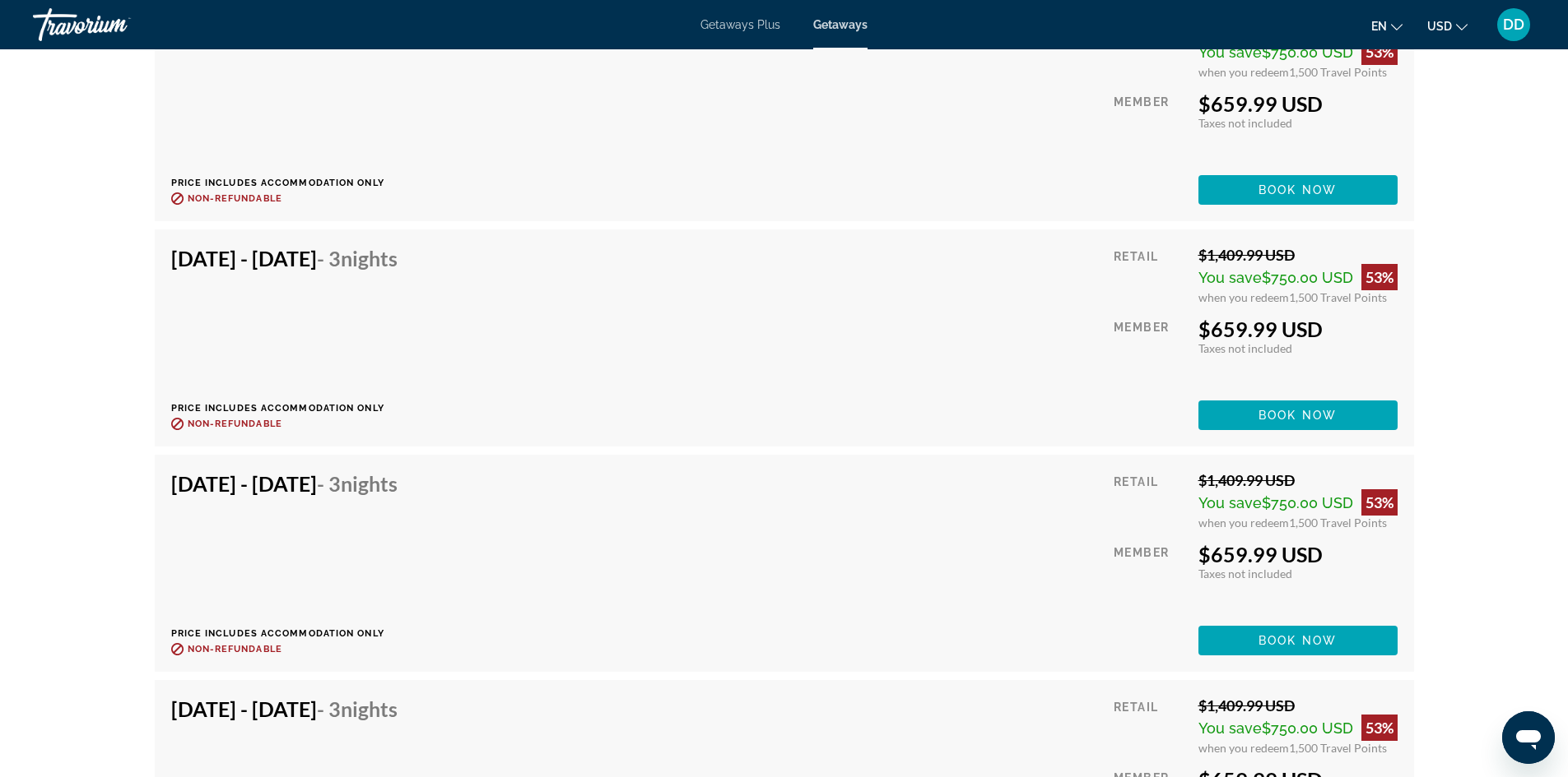
click at [848, 25] on span "Getaways" at bounding box center [840, 24] width 54 height 13
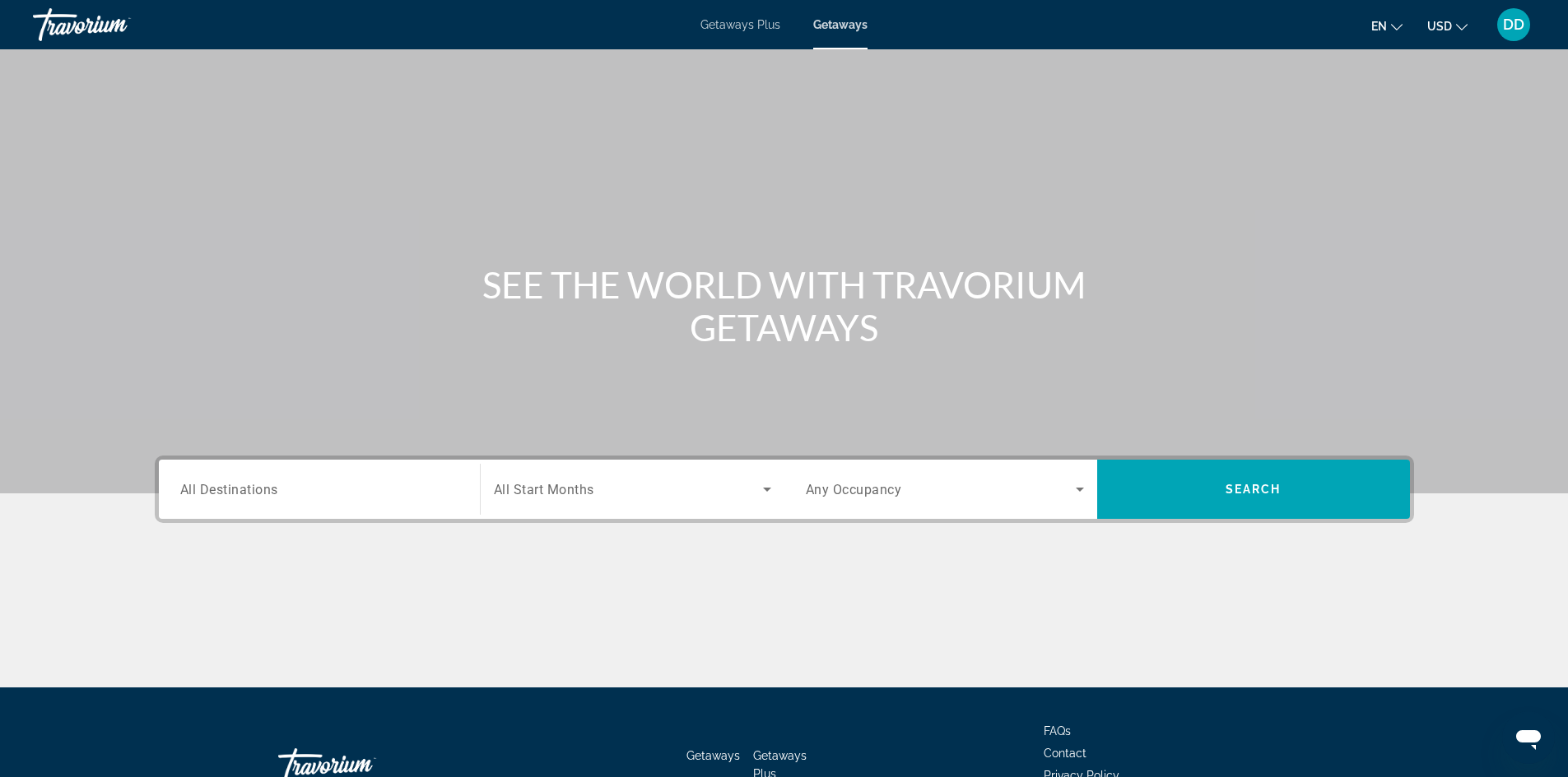
click at [307, 495] on input "Destination All Destinations" at bounding box center [319, 490] width 278 height 20
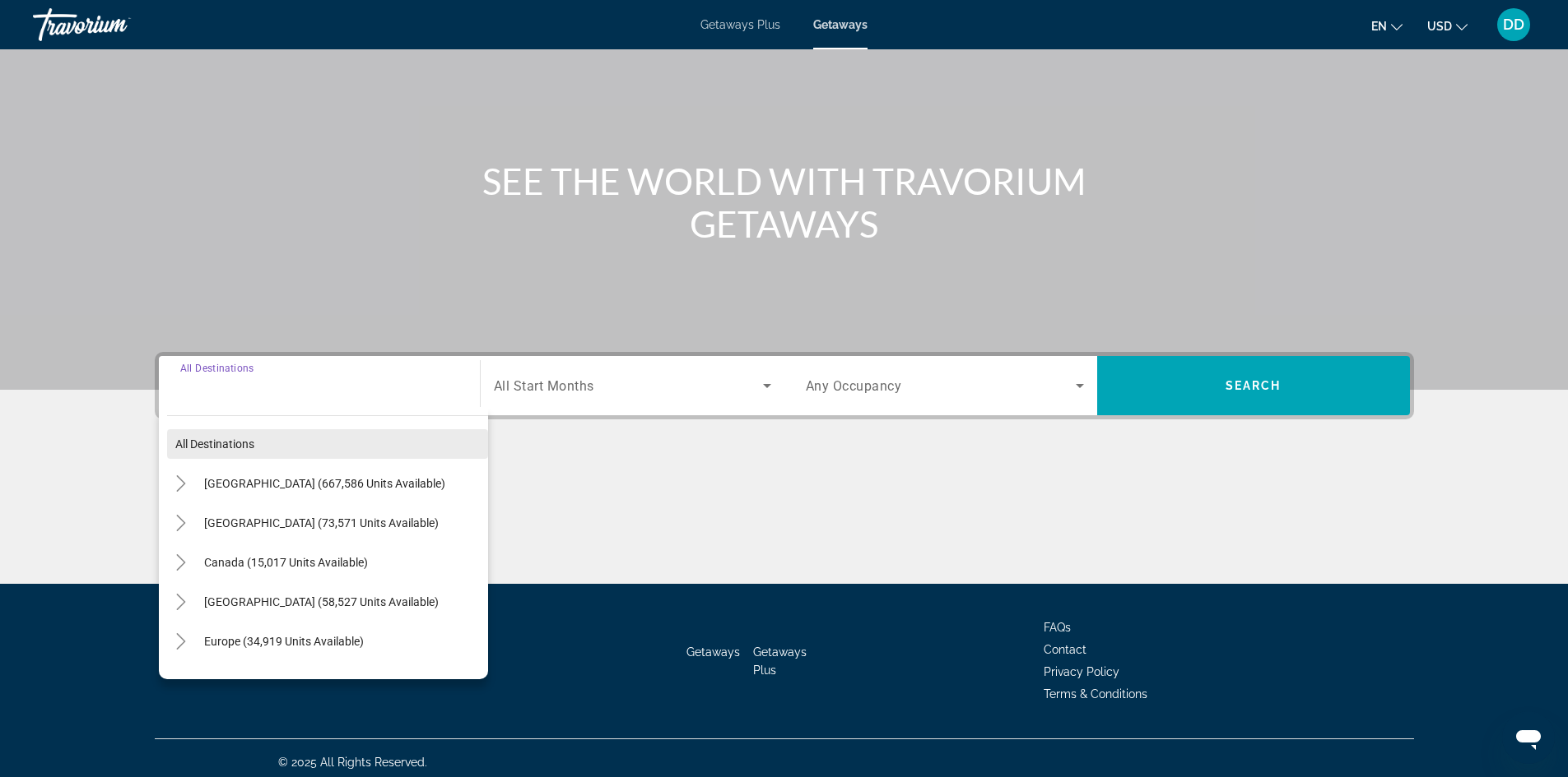
scroll to position [112, 0]
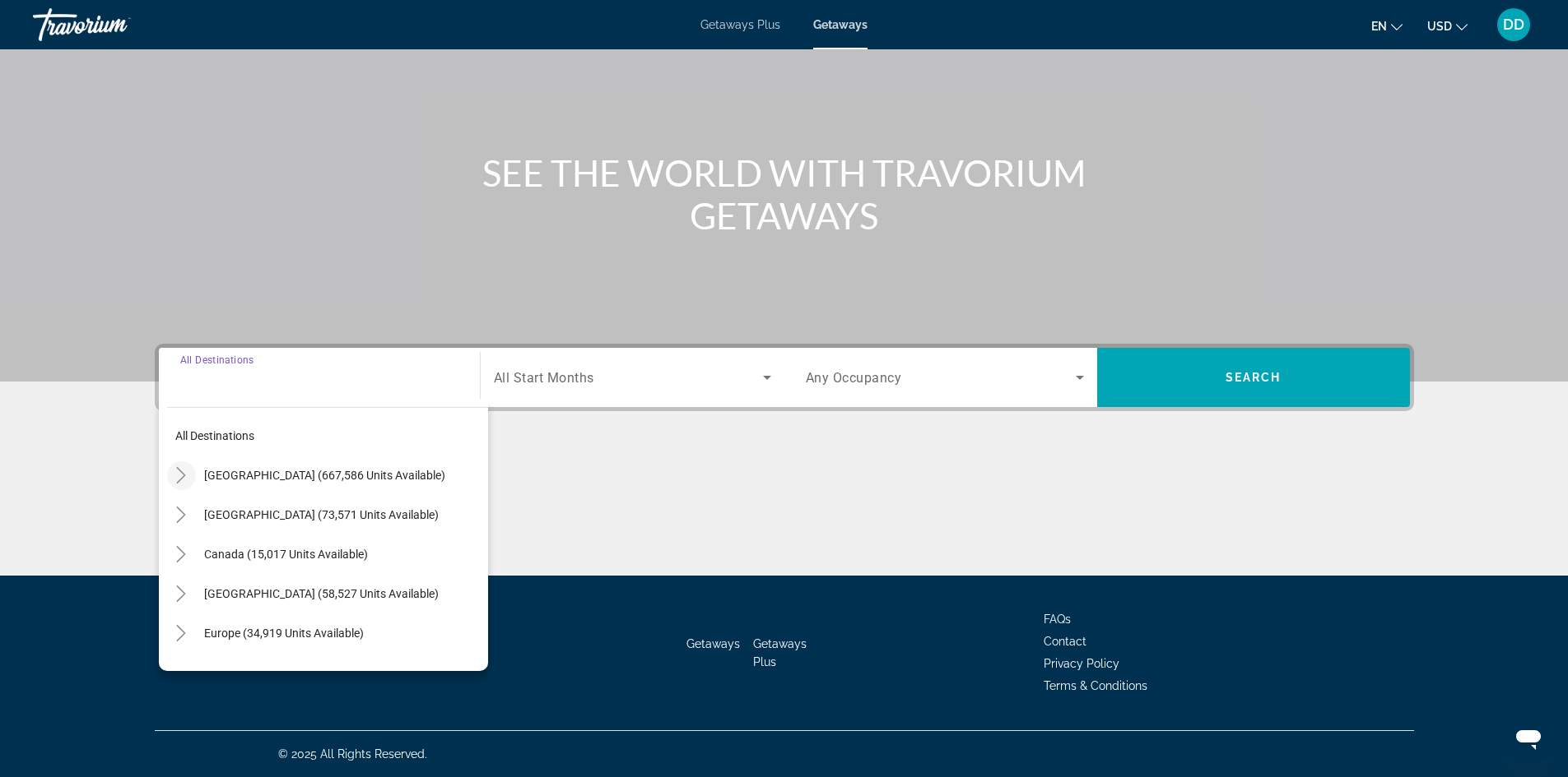
click at [179, 476] on icon "Toggle United States (667,586 units available)" at bounding box center [181, 476] width 17 height 17
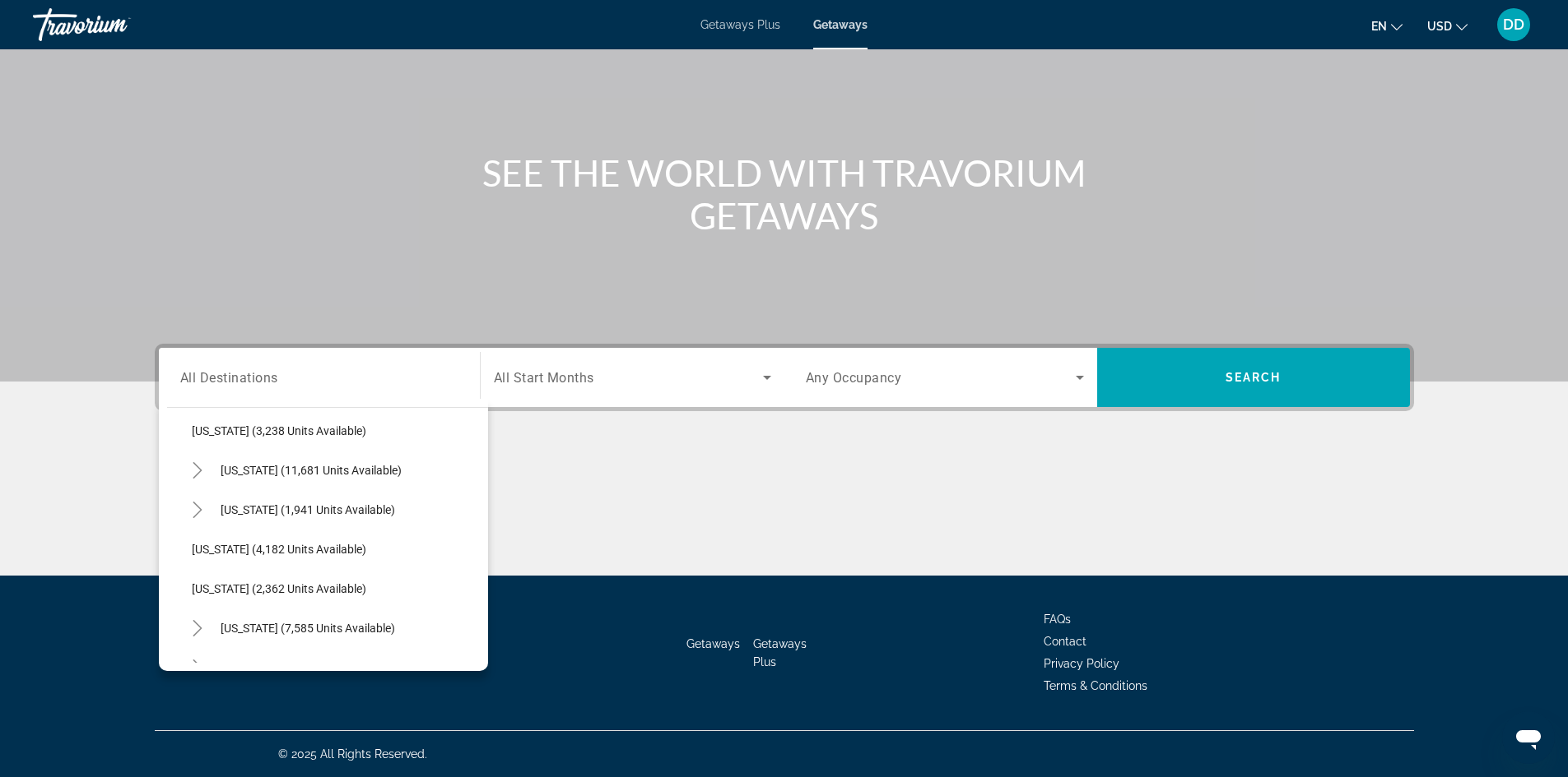
scroll to position [1034, 0]
click at [197, 547] on icon "Toggle New York (7,585 units available)" at bounding box center [198, 547] width 17 height 17
click at [272, 584] on span "[US_STATE] (4,342 units available)" at bounding box center [296, 586] width 175 height 13
type input "**********"
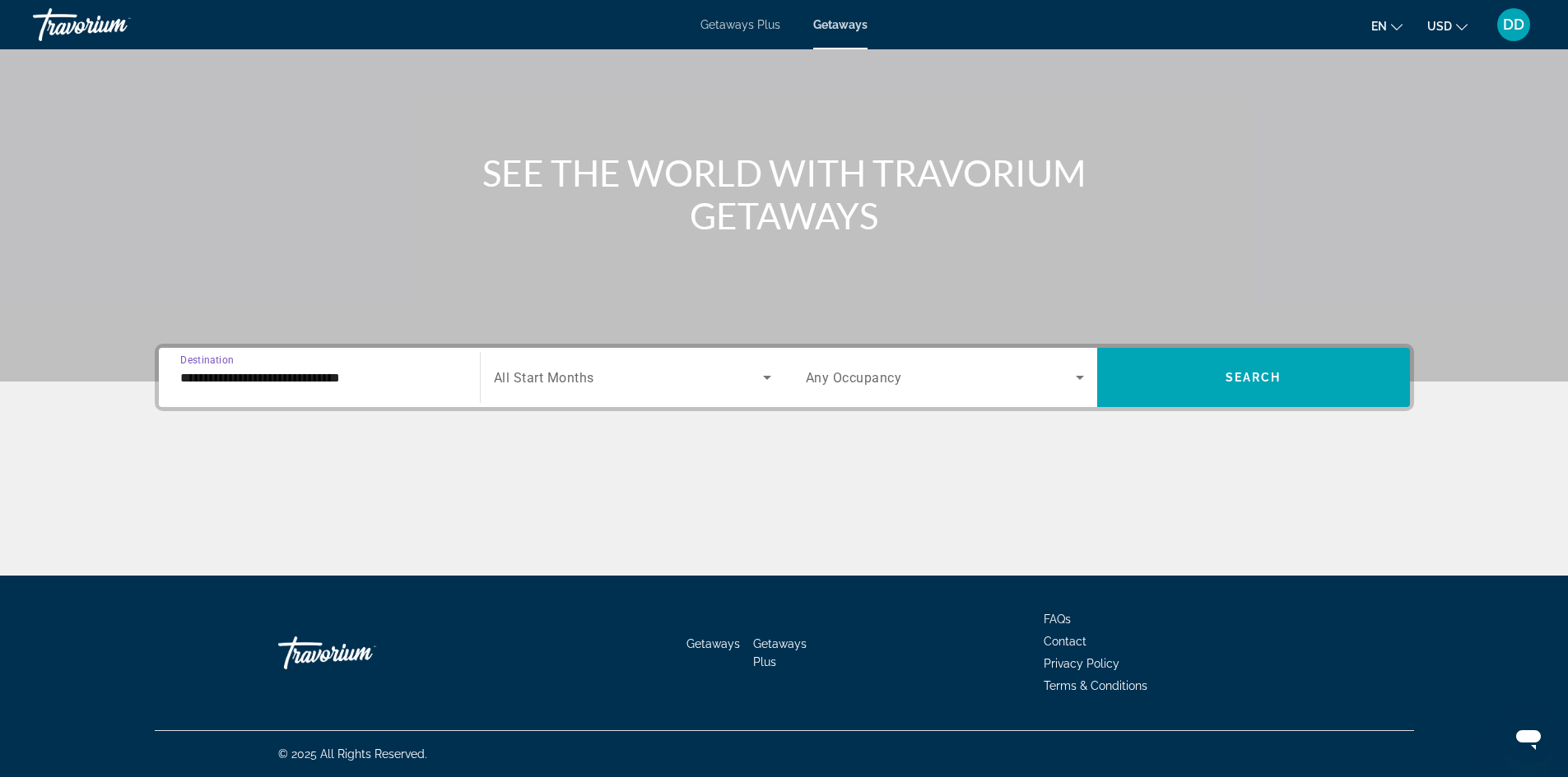
click at [597, 384] on span "Search widget" at bounding box center [628, 377] width 269 height 20
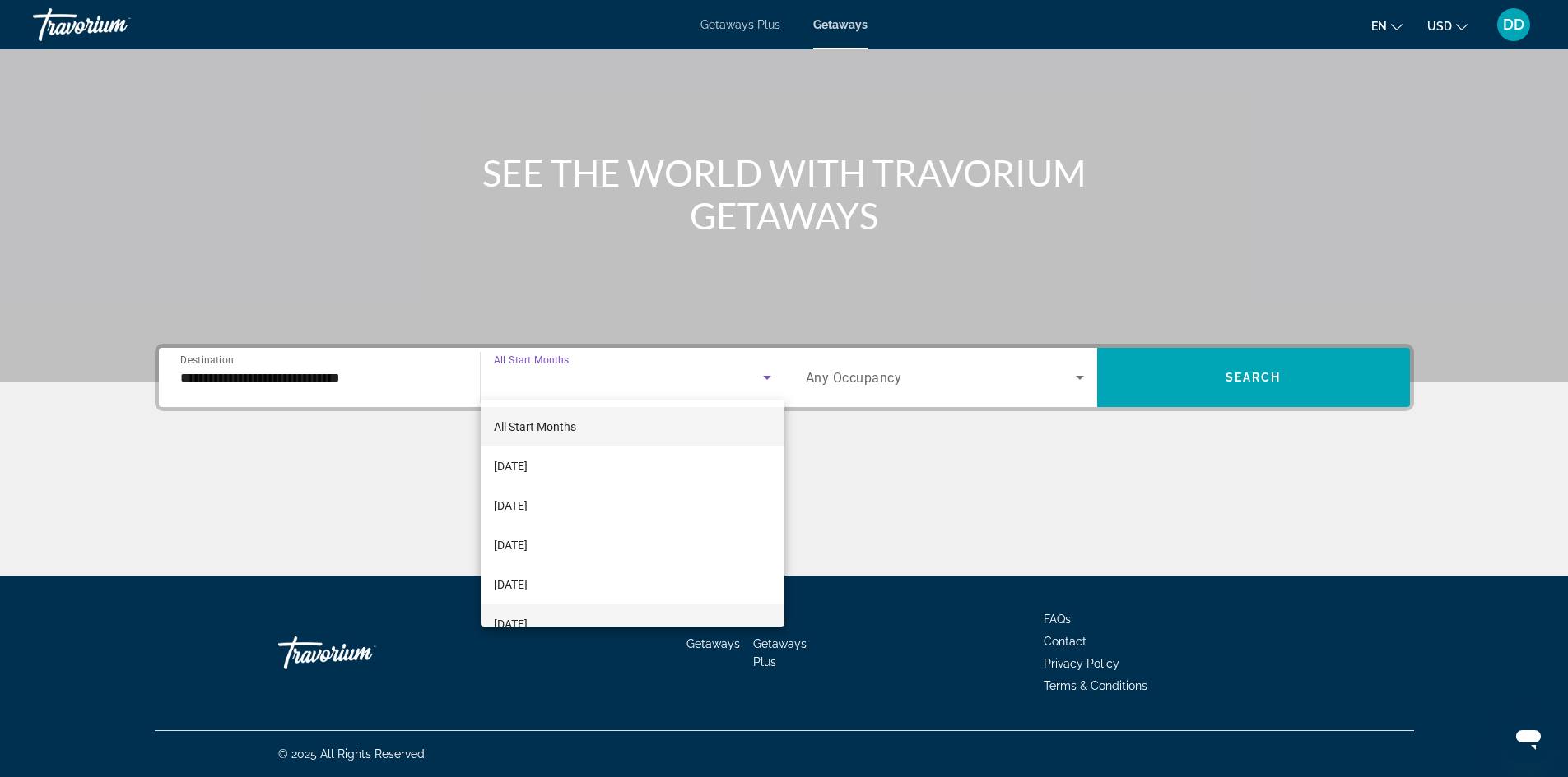
click at [535, 613] on mat-option "[DATE]" at bounding box center [632, 624] width 304 height 39
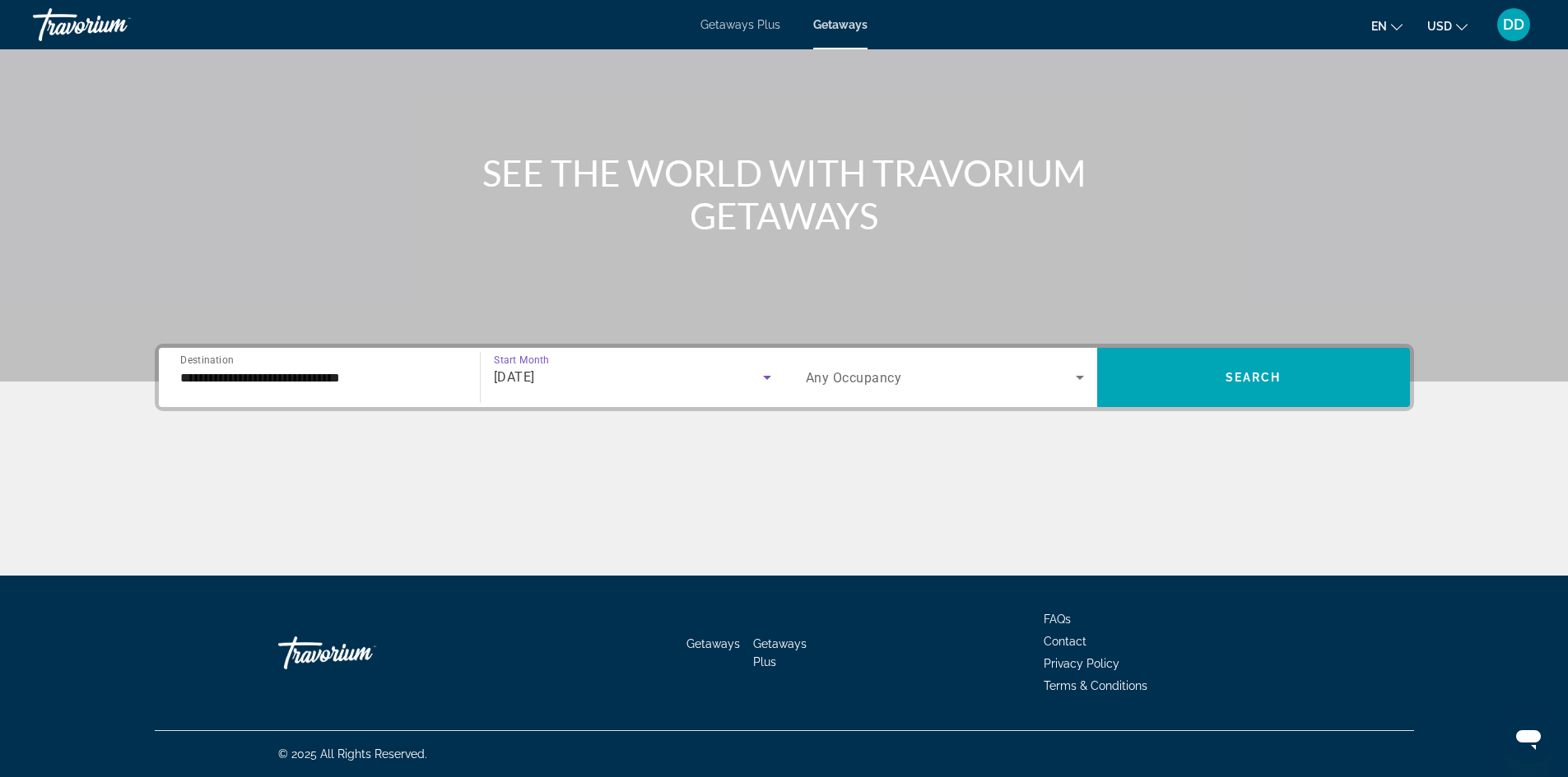
click at [950, 383] on span "Search widget" at bounding box center [940, 377] width 270 height 20
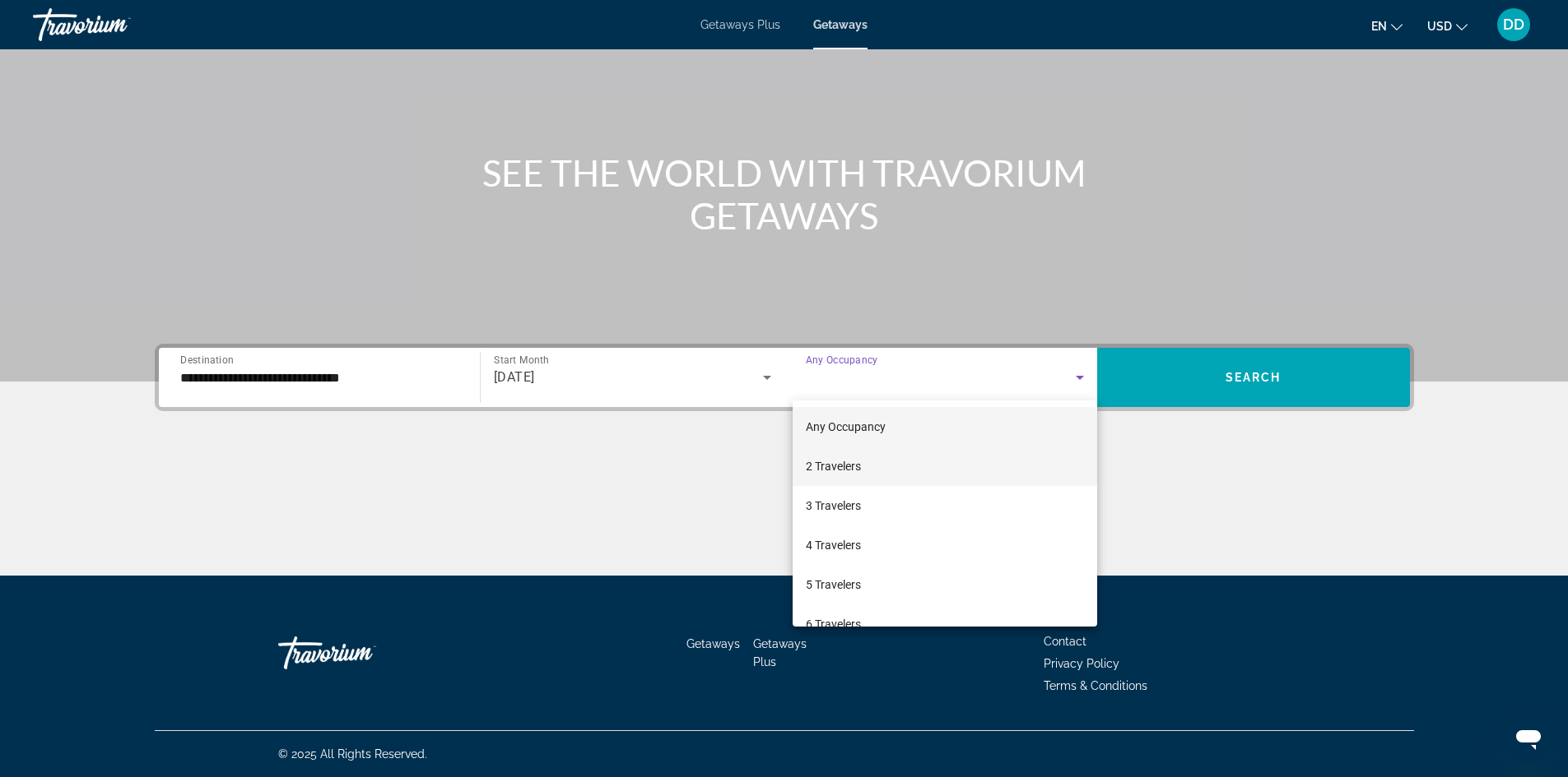
click at [860, 464] on span "2 Travelers" at bounding box center [832, 466] width 55 height 20
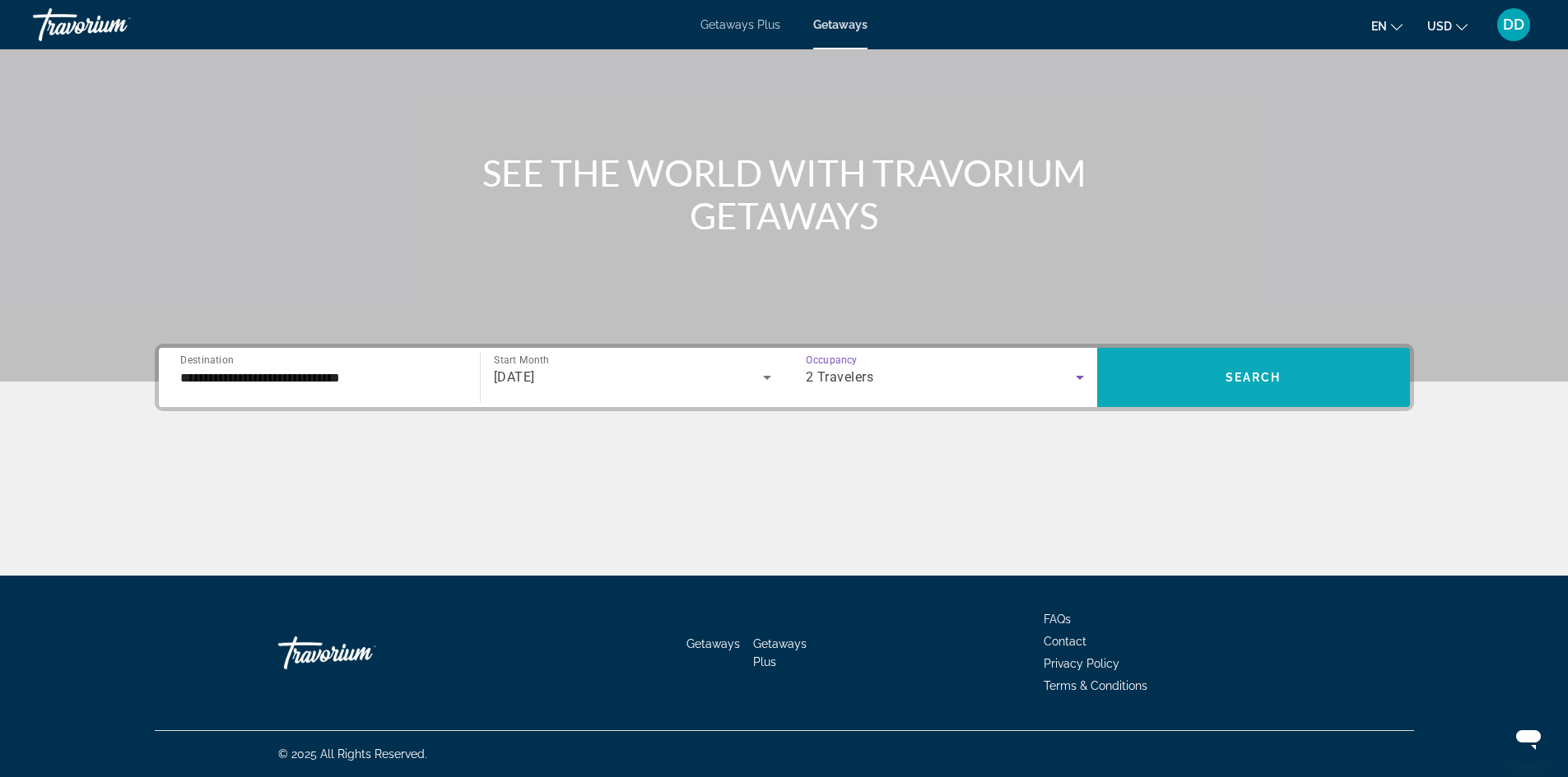
click at [1239, 363] on span "Search widget" at bounding box center [1254, 377] width 312 height 39
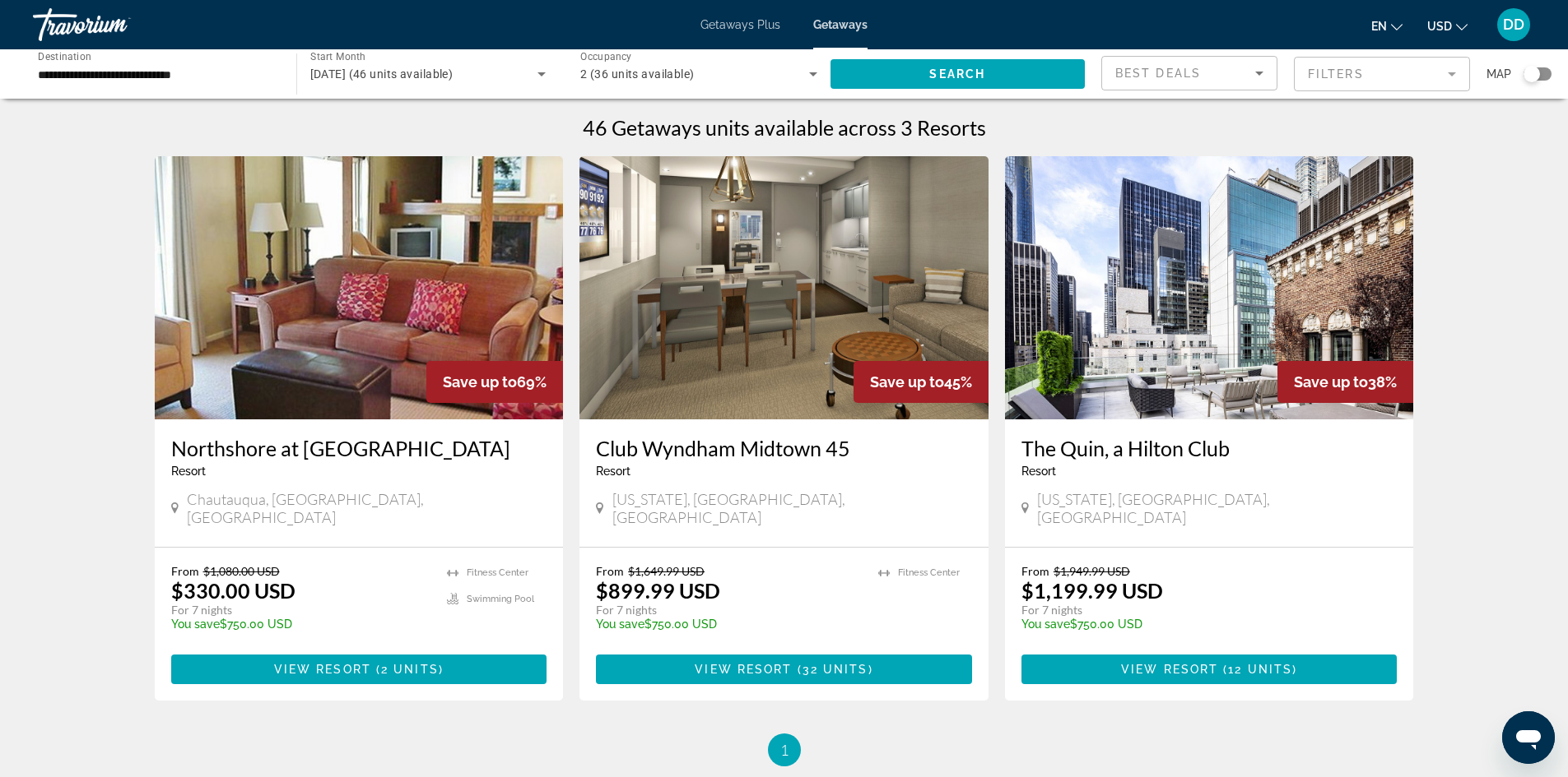
click at [743, 450] on h3 "Club Wyndham Midtown 45" at bounding box center [784, 448] width 376 height 25
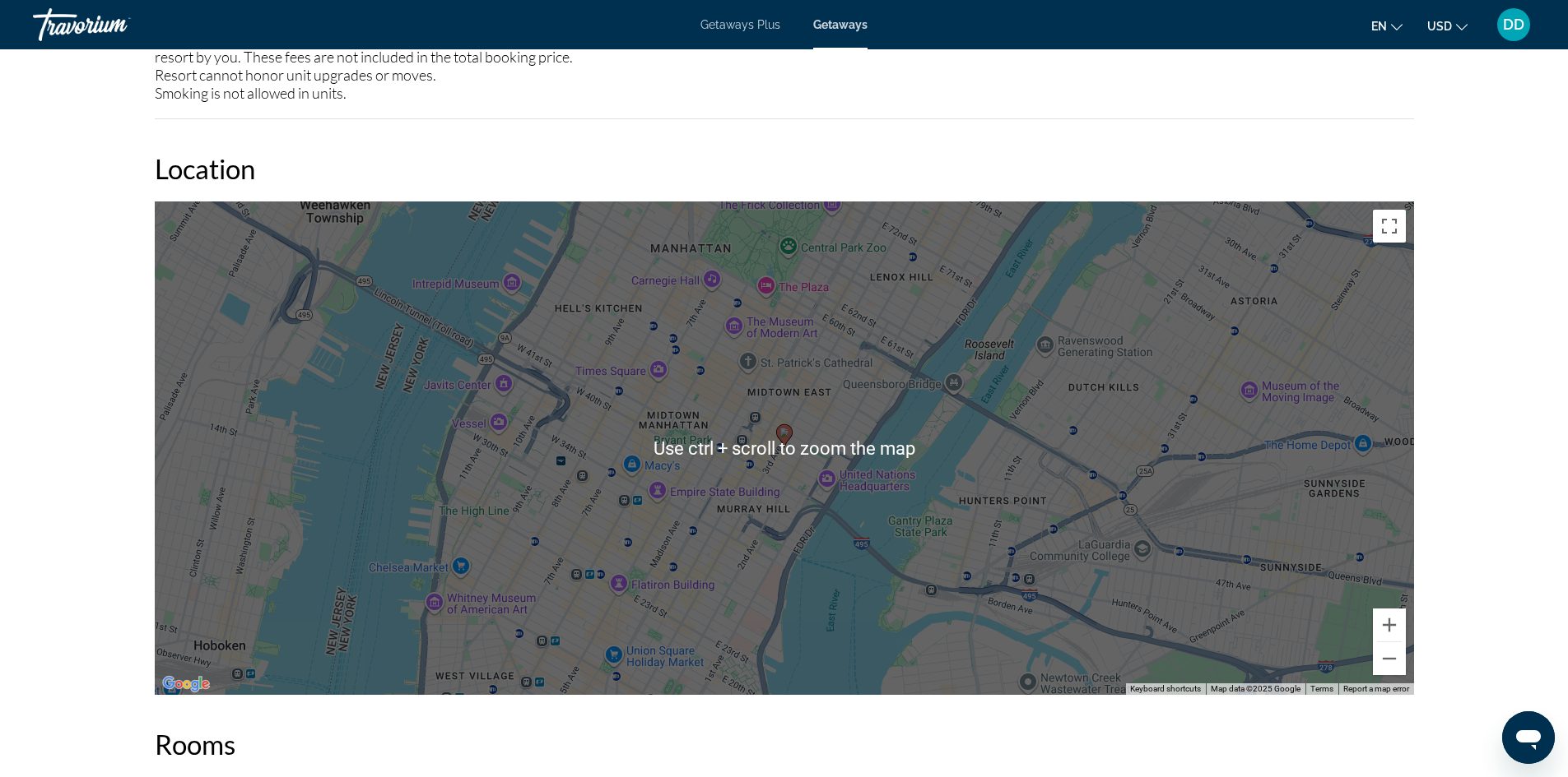
scroll to position [2139, 0]
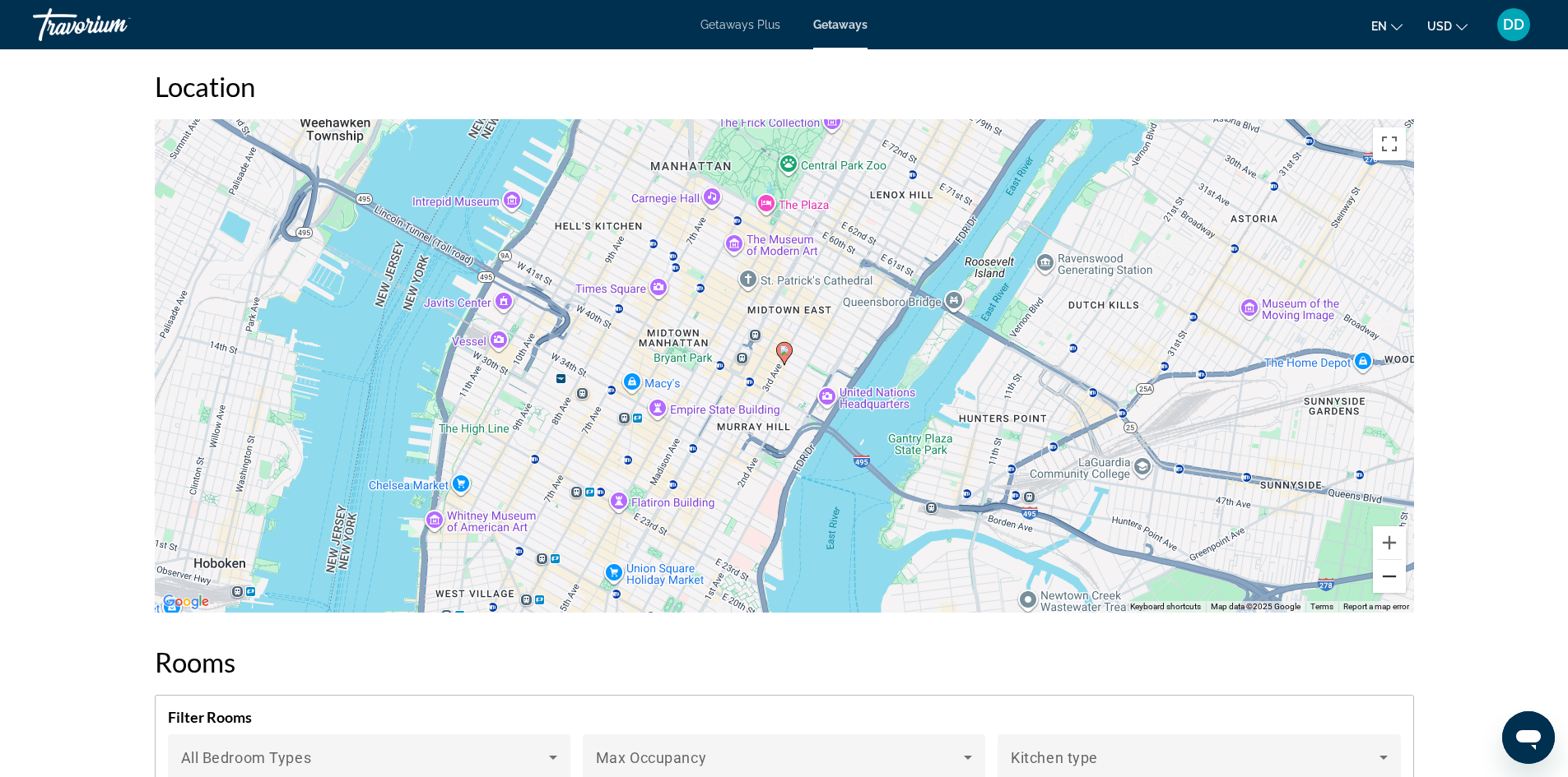
click at [1385, 562] on button "Zoom out" at bounding box center [1389, 576] width 33 height 33
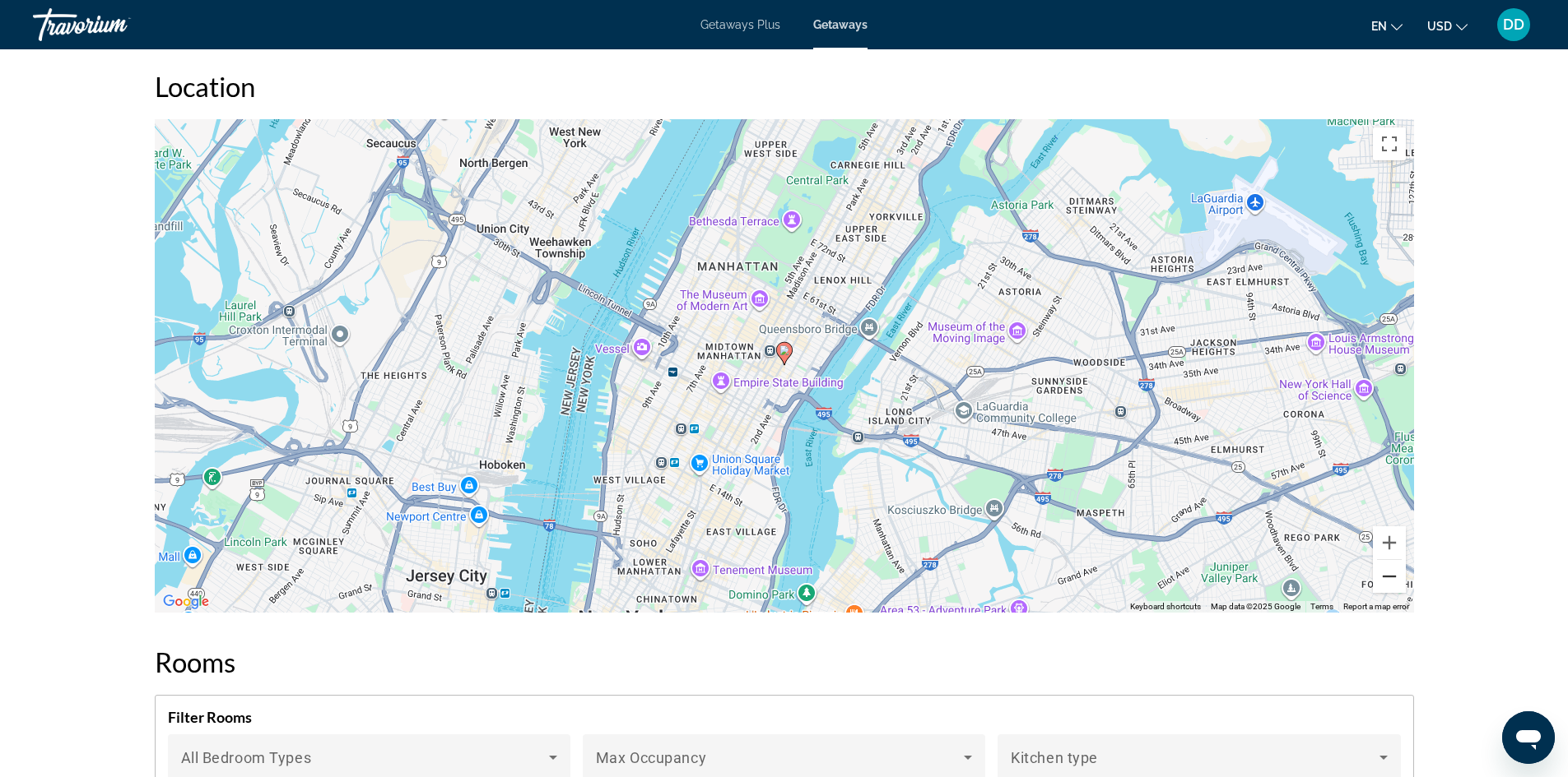
click at [1385, 562] on button "Zoom out" at bounding box center [1389, 576] width 33 height 33
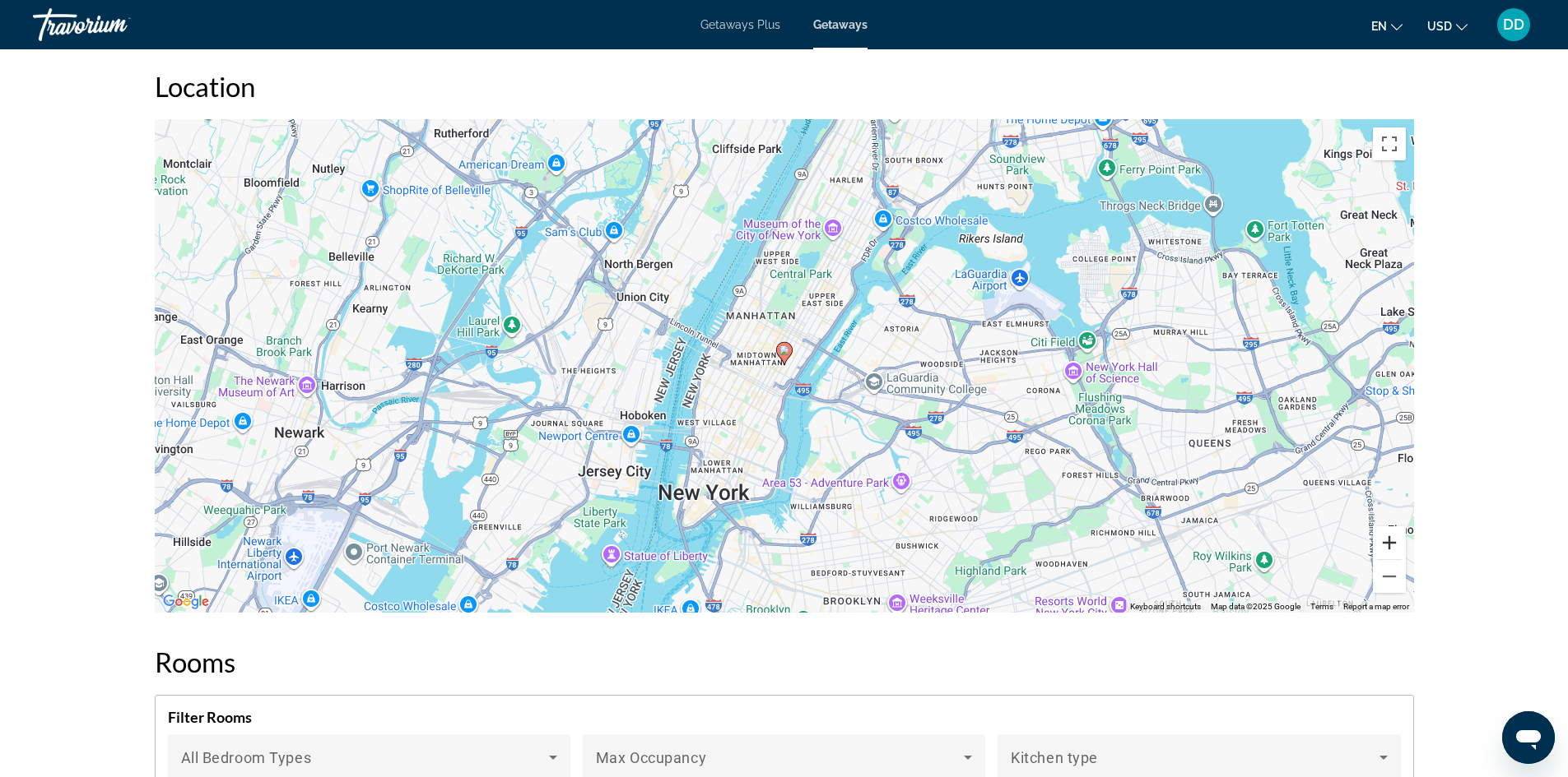
click at [1381, 526] on button "Zoom in" at bounding box center [1389, 542] width 33 height 33
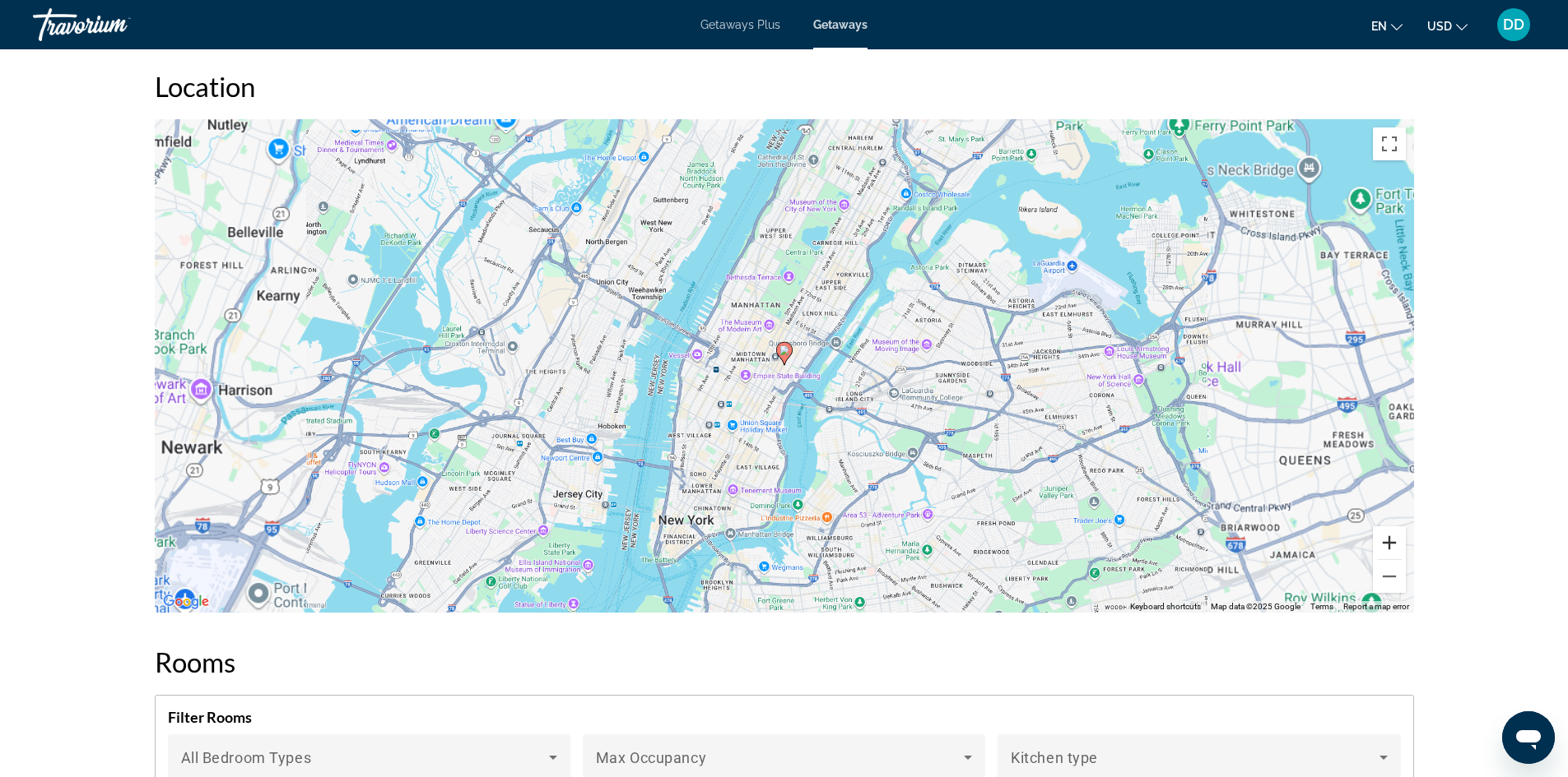
click at [1381, 526] on button "Zoom in" at bounding box center [1389, 542] width 33 height 33
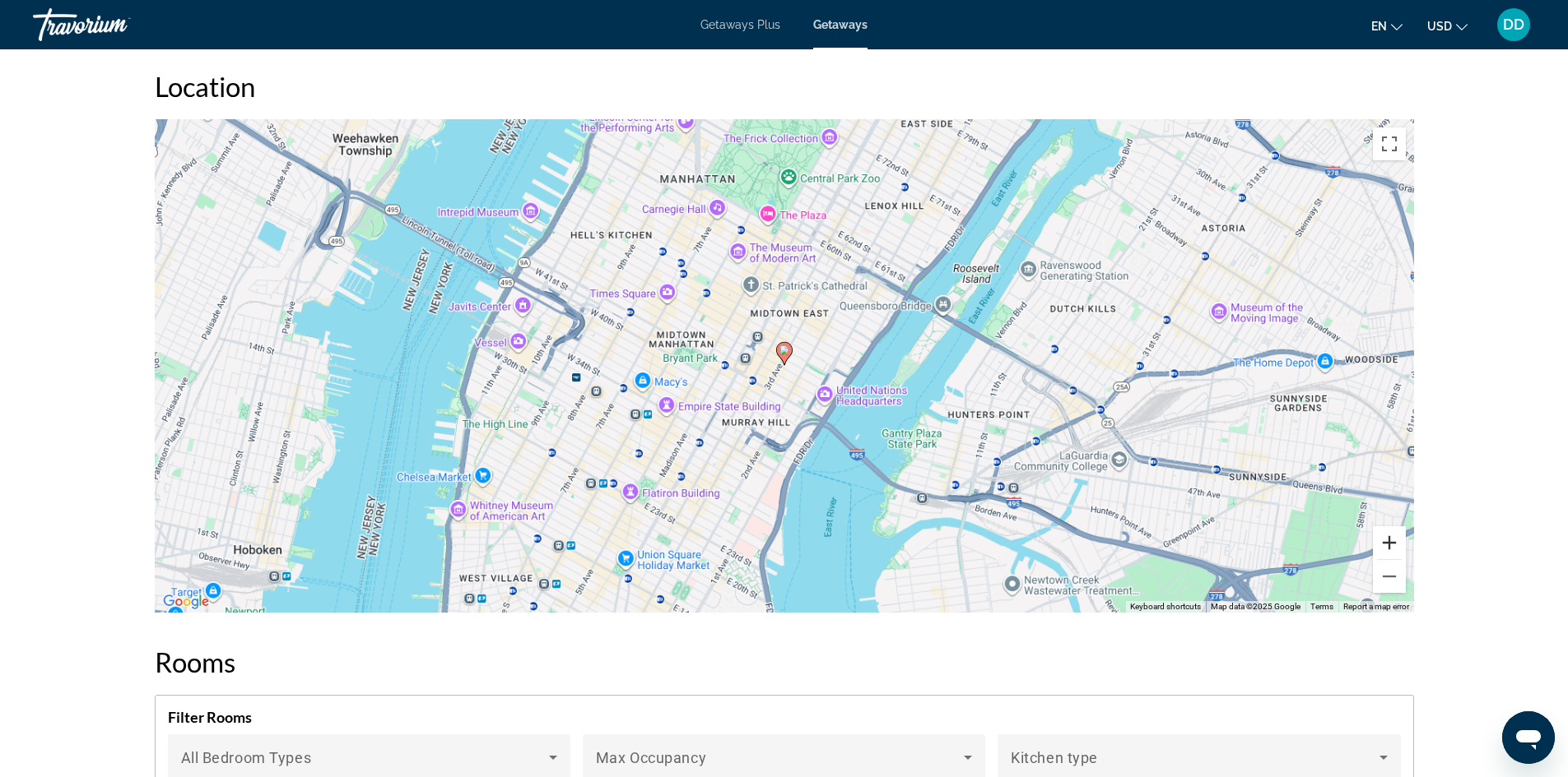
click at [1381, 526] on button "Zoom in" at bounding box center [1389, 542] width 33 height 33
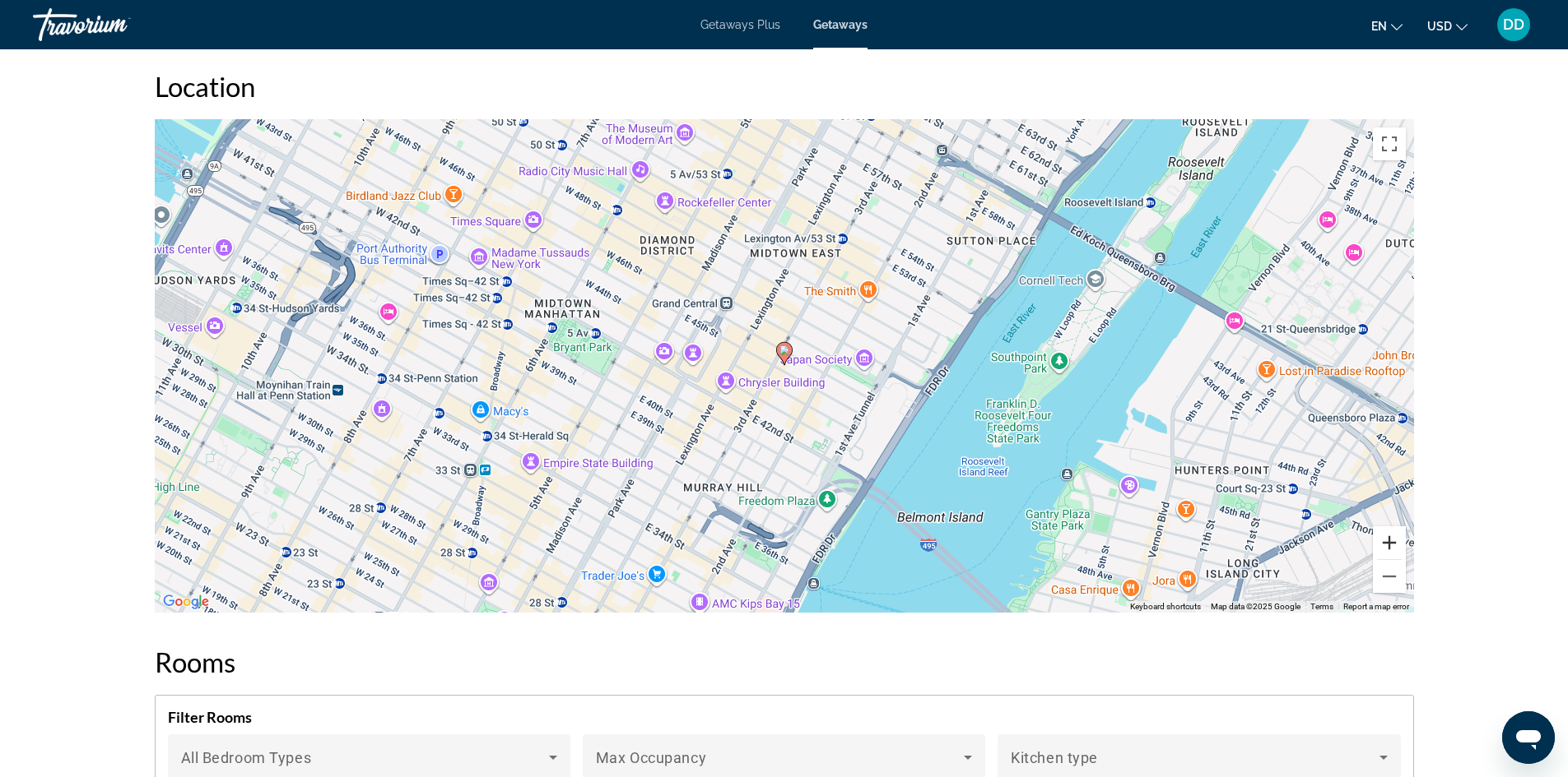
click at [1381, 526] on button "Zoom in" at bounding box center [1389, 542] width 33 height 33
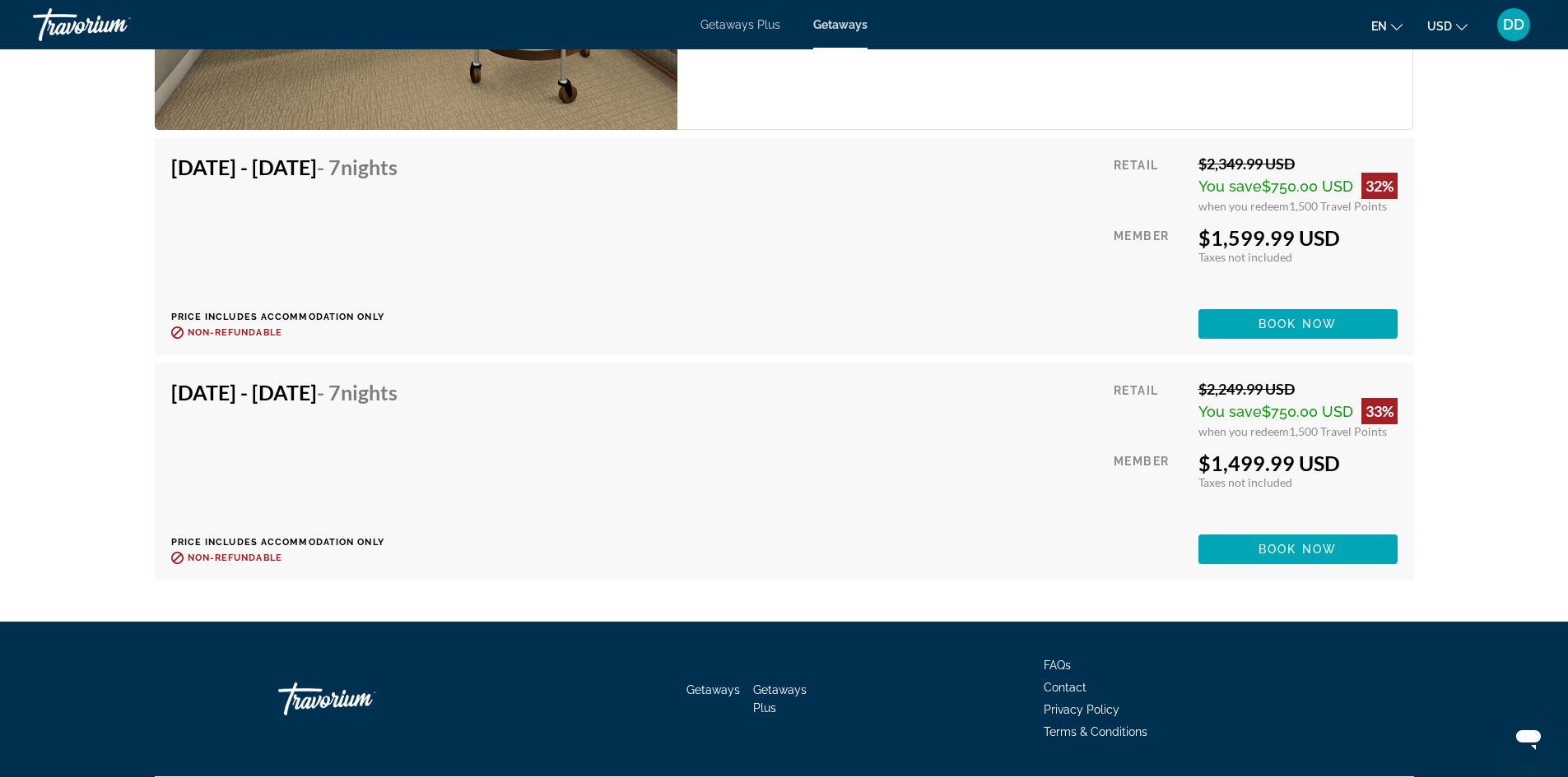
scroll to position [5507, 0]
